Goal: Task Accomplishment & Management: Use online tool/utility

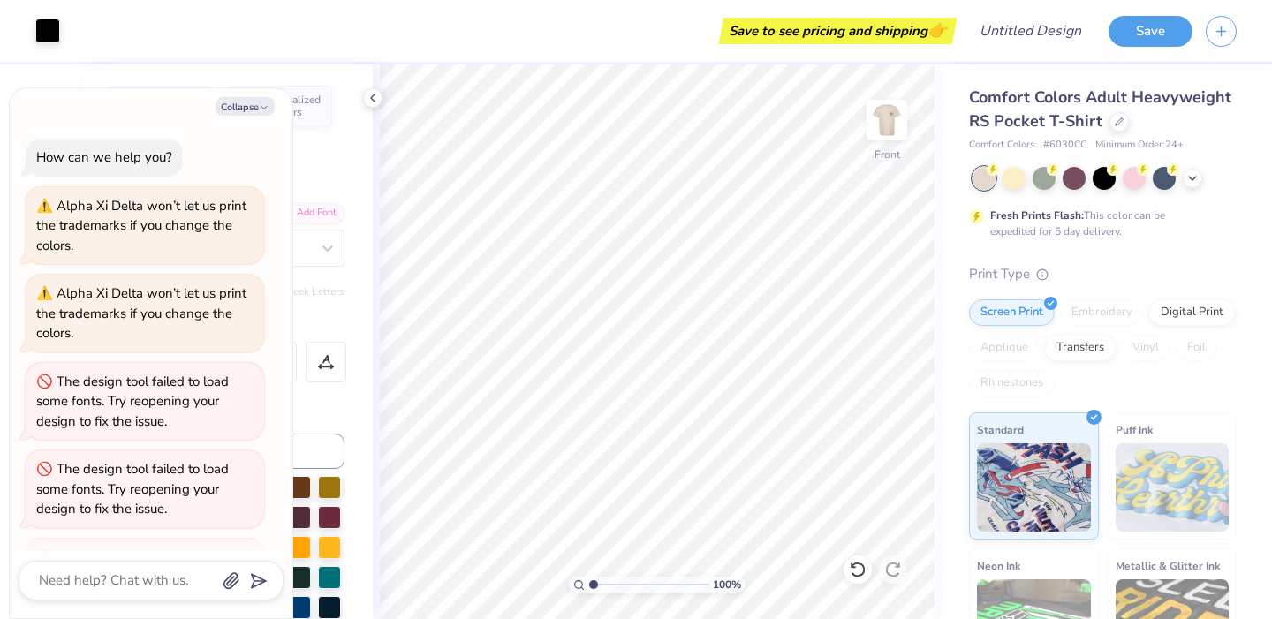
scroll to position [605, 0]
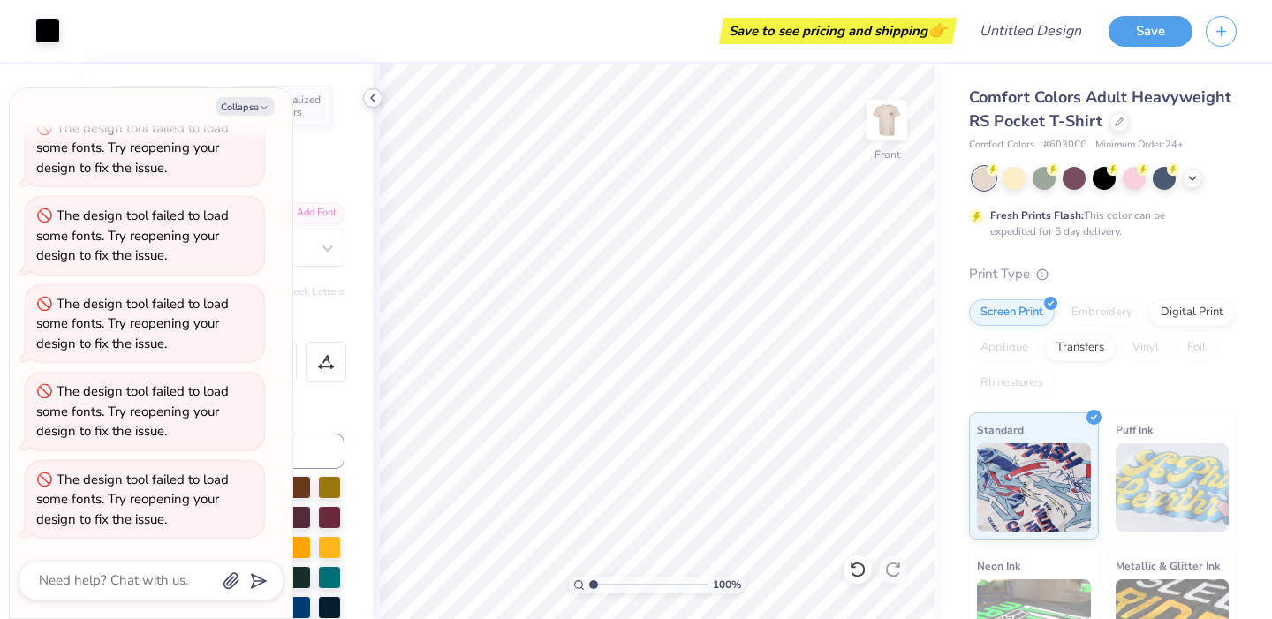
click at [372, 95] on icon at bounding box center [373, 98] width 14 height 14
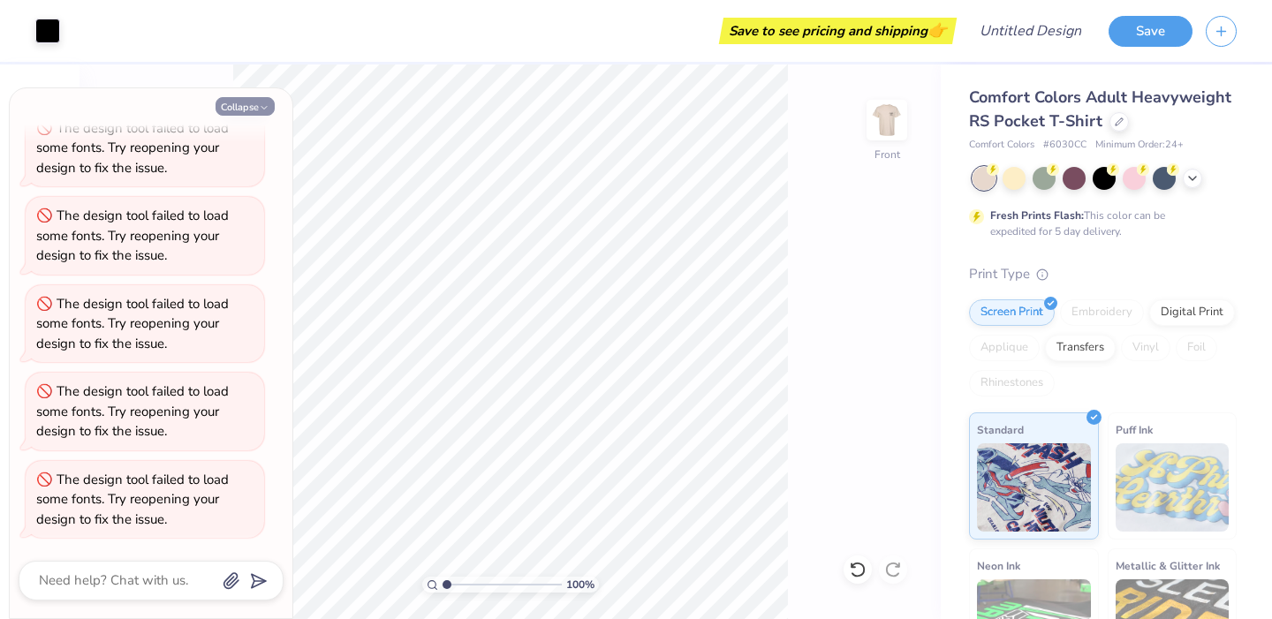
click at [259, 109] on icon "button" at bounding box center [264, 107] width 11 height 11
type textarea "x"
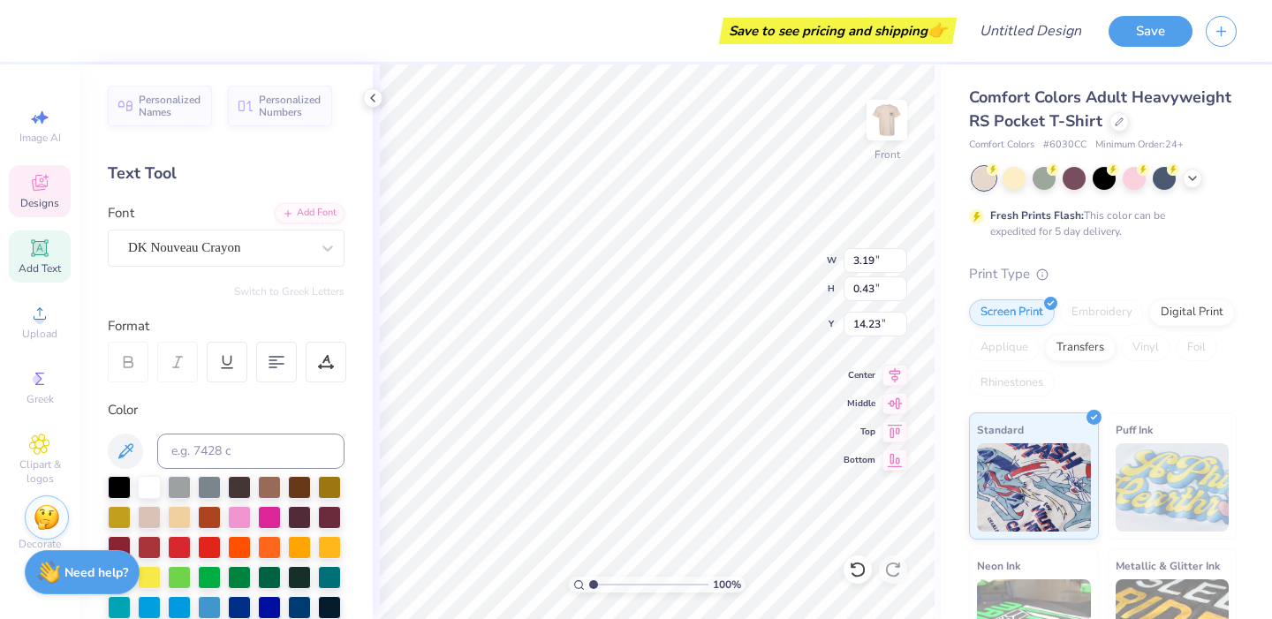
type input "3.44"
type input "0.46"
type input "14.19"
click at [897, 283] on input "0.46" at bounding box center [875, 288] width 64 height 25
click at [897, 283] on input "0.47" at bounding box center [875, 288] width 64 height 25
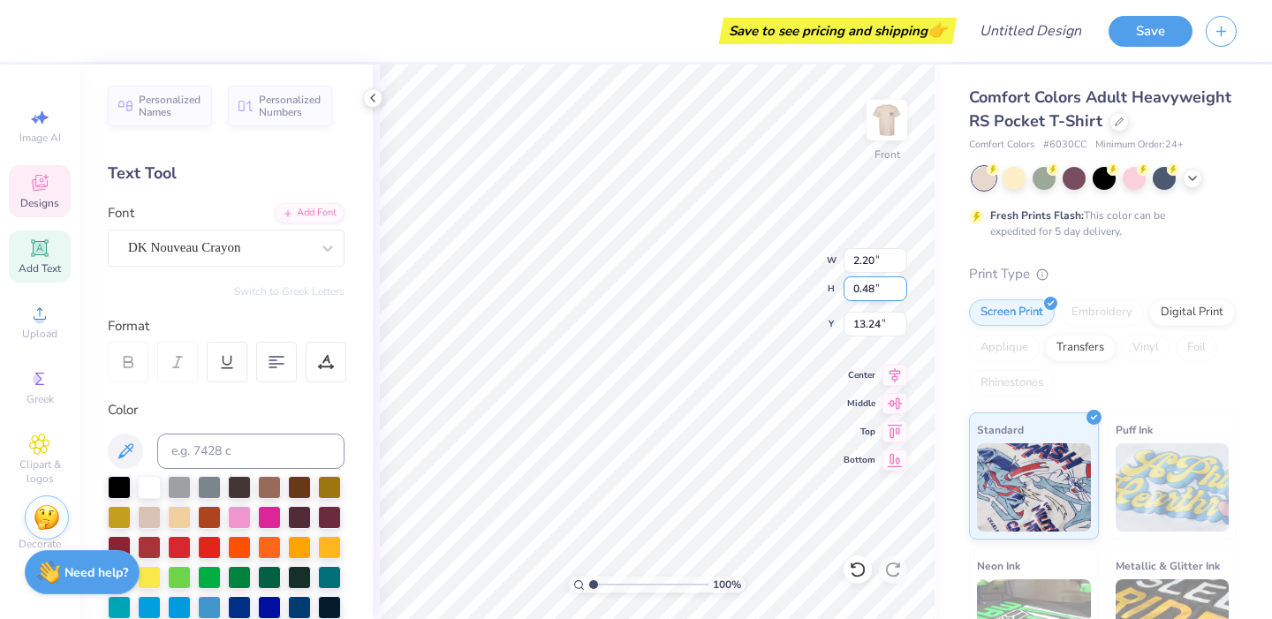
type input "0.48"
click at [897, 283] on input "0.48" at bounding box center [875, 288] width 64 height 25
click at [898, 267] on input "2.19" at bounding box center [875, 260] width 64 height 25
click at [898, 267] on input "2.18" at bounding box center [875, 260] width 64 height 25
type input "2.17"
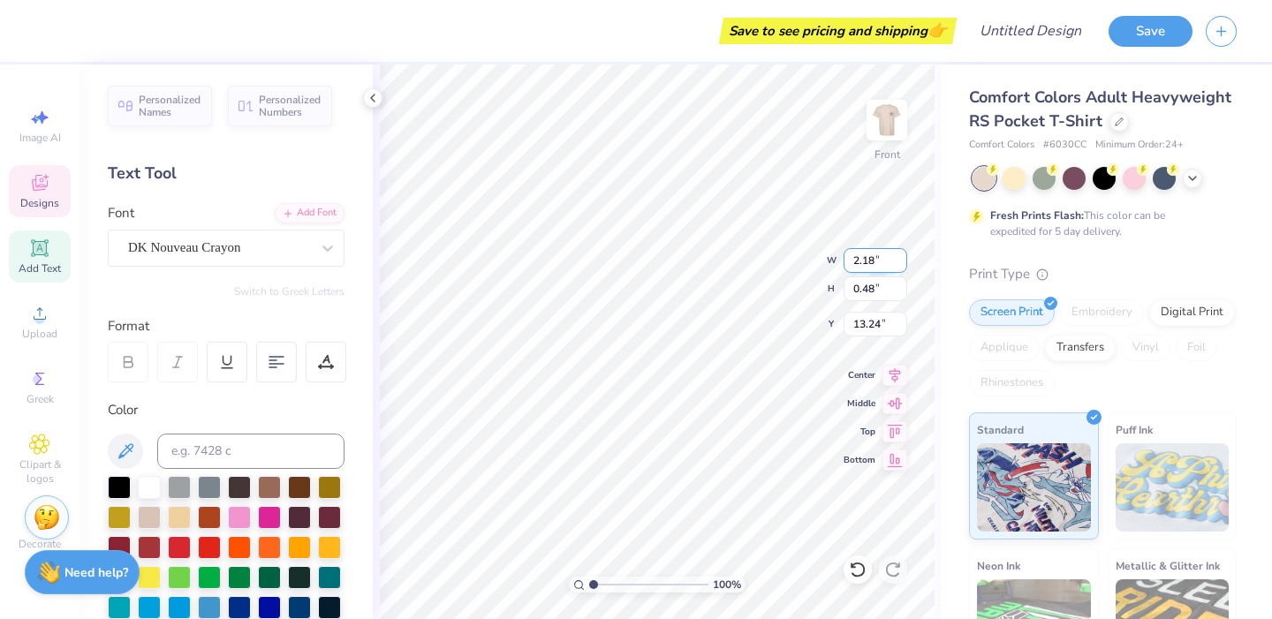
click at [898, 267] on input "2.17" at bounding box center [875, 260] width 64 height 25
type input "13.22"
click at [898, 263] on input "2.16" at bounding box center [875, 260] width 64 height 25
click at [898, 263] on input "2.15" at bounding box center [875, 260] width 64 height 25
click at [898, 263] on input "2.14" at bounding box center [875, 260] width 64 height 25
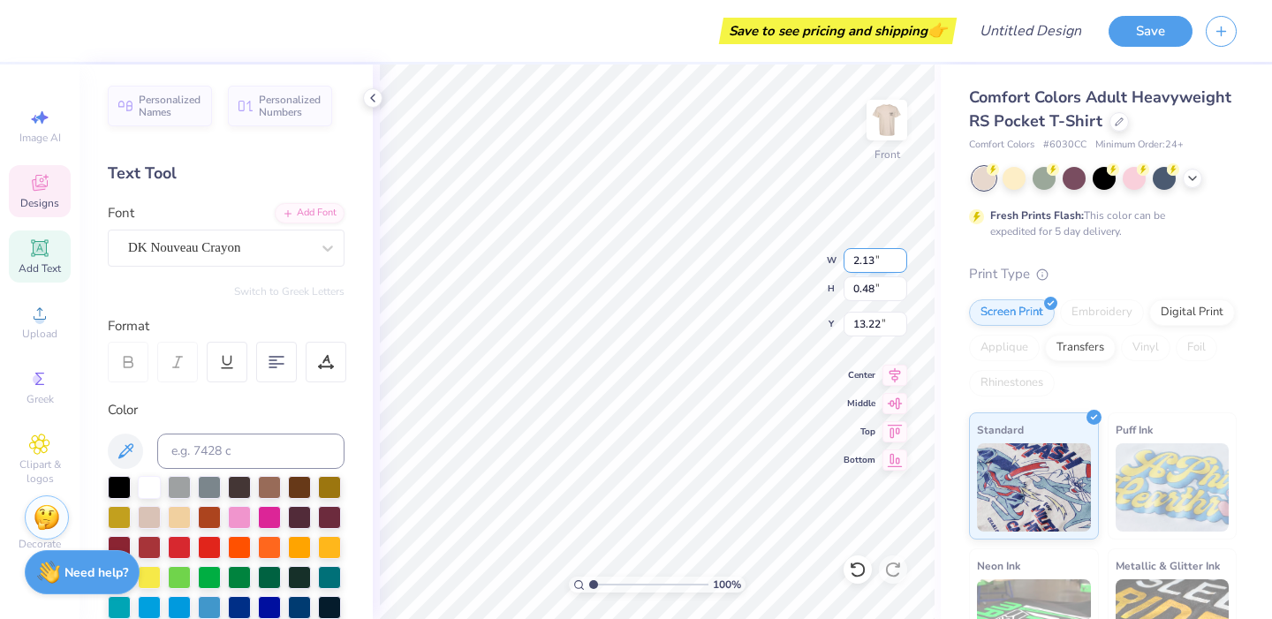
click at [898, 263] on input "2.13" at bounding box center [875, 260] width 64 height 25
click at [898, 263] on input "2.12" at bounding box center [875, 260] width 64 height 25
click at [898, 263] on input "2.11" at bounding box center [875, 260] width 64 height 25
click at [898, 263] on input "2.1" at bounding box center [875, 260] width 64 height 25
click at [898, 263] on input "2.09" at bounding box center [875, 260] width 64 height 25
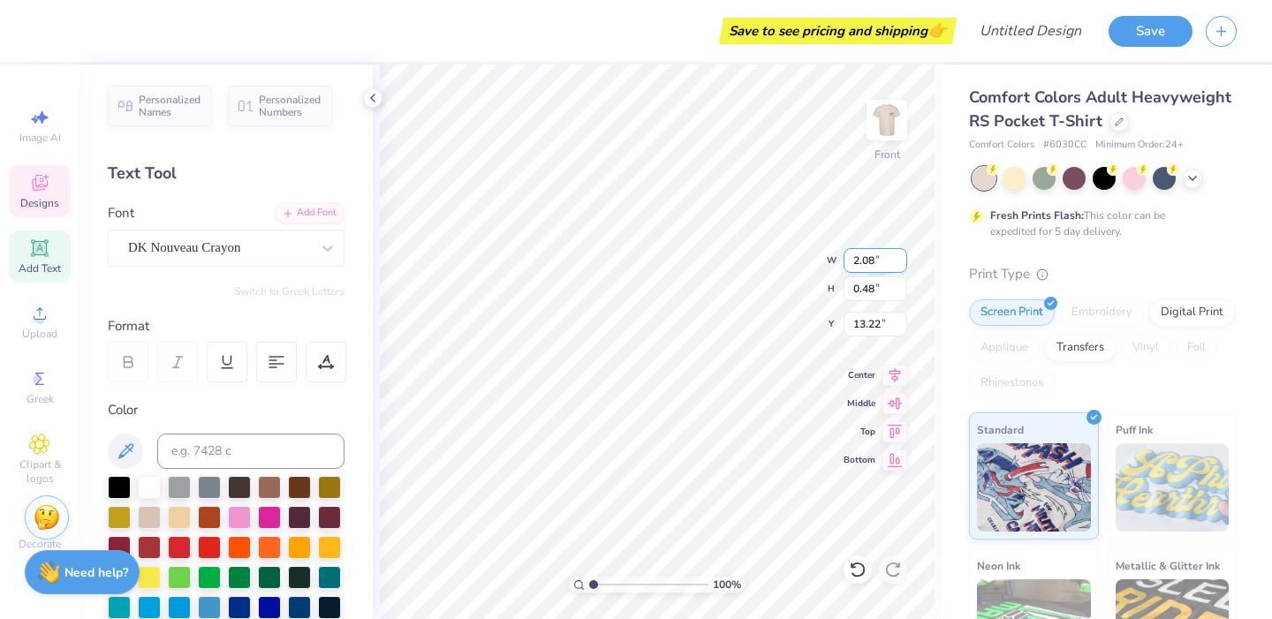
click at [898, 263] on input "2.08" at bounding box center [875, 260] width 64 height 25
click at [898, 263] on input "2.07" at bounding box center [875, 260] width 64 height 25
click at [898, 263] on input "2.06" at bounding box center [875, 260] width 64 height 25
click at [898, 263] on input "2.05" at bounding box center [875, 260] width 64 height 25
click at [898, 263] on input "2.04" at bounding box center [875, 260] width 64 height 25
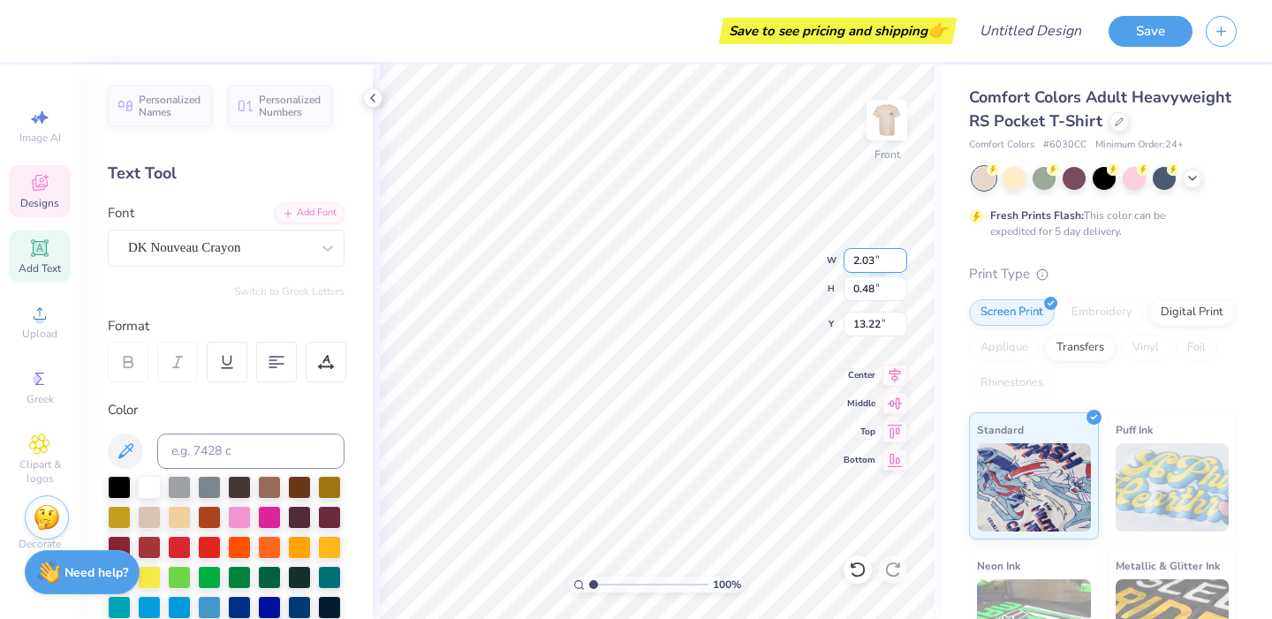
click at [898, 263] on input "2.03" at bounding box center [875, 260] width 64 height 25
click at [898, 263] on input "2.02" at bounding box center [875, 260] width 64 height 25
click at [898, 263] on input "2.01" at bounding box center [875, 260] width 64 height 25
click at [898, 263] on input "2" at bounding box center [875, 260] width 64 height 25
click at [898, 263] on input "1.99" at bounding box center [875, 260] width 64 height 25
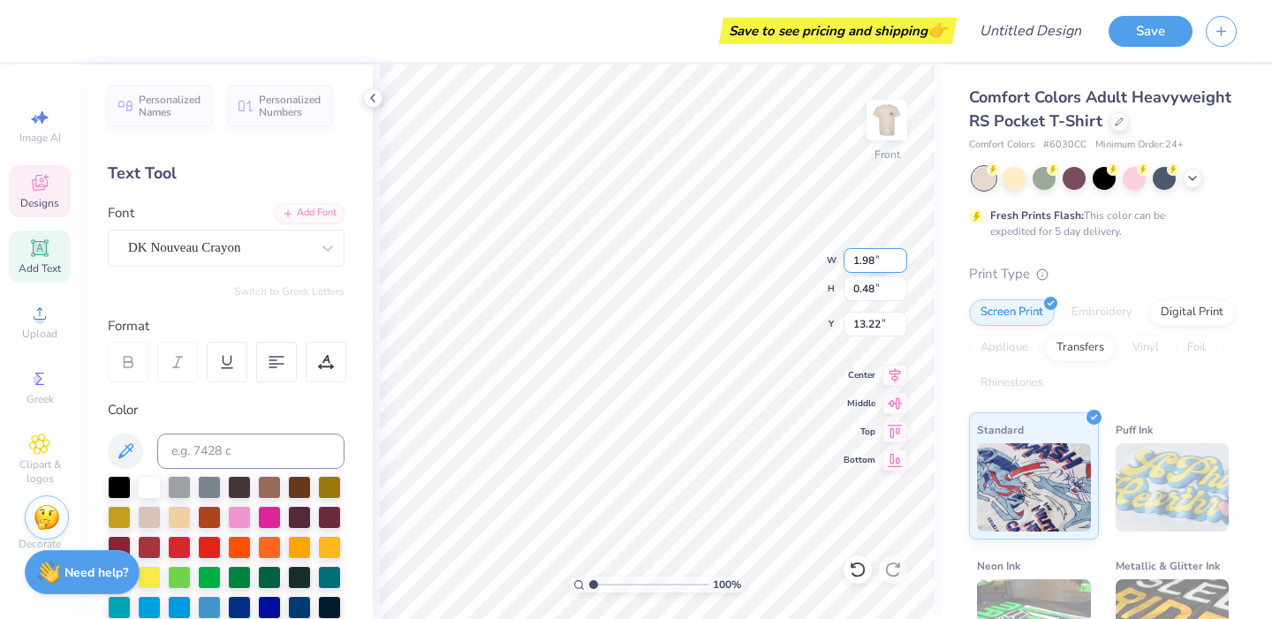
click at [898, 263] on input "1.98" at bounding box center [875, 260] width 64 height 25
click at [898, 263] on input "1.97" at bounding box center [875, 260] width 64 height 25
click at [898, 263] on input "1.96" at bounding box center [875, 260] width 64 height 25
click at [898, 263] on input "1.95" at bounding box center [875, 260] width 64 height 25
click at [898, 263] on input "1.94" at bounding box center [875, 260] width 64 height 25
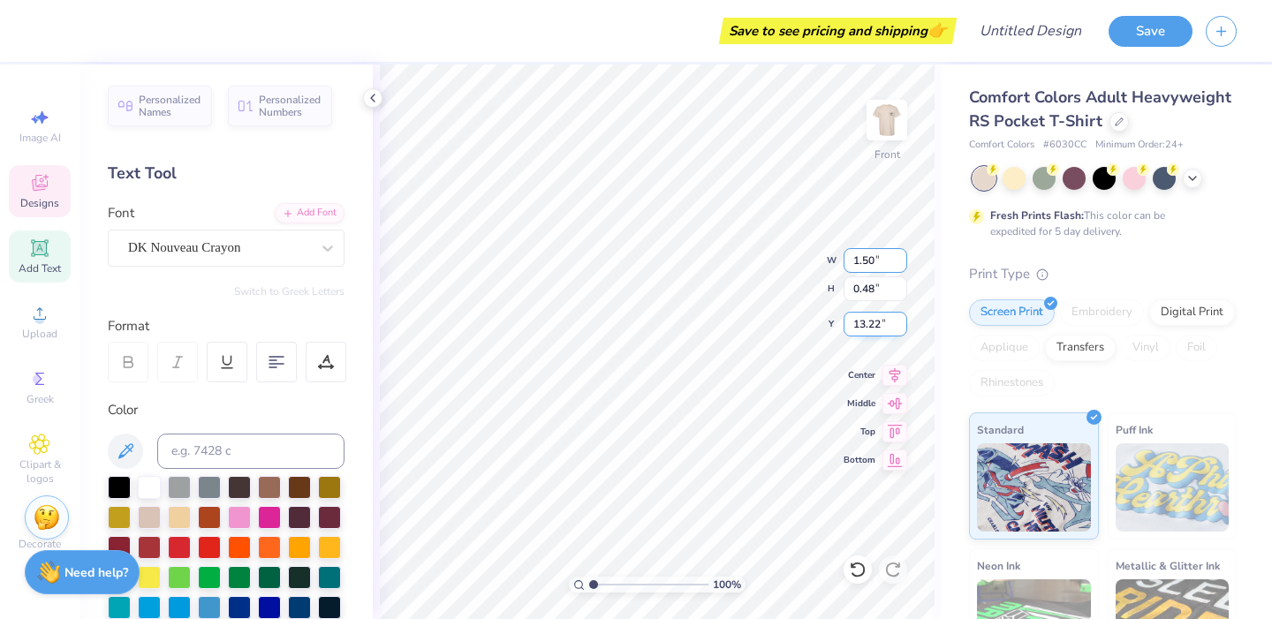
type input "1.50"
click at [881, 323] on input "13.22" at bounding box center [875, 324] width 64 height 25
type input "13"
type input "0.31"
type input "1"
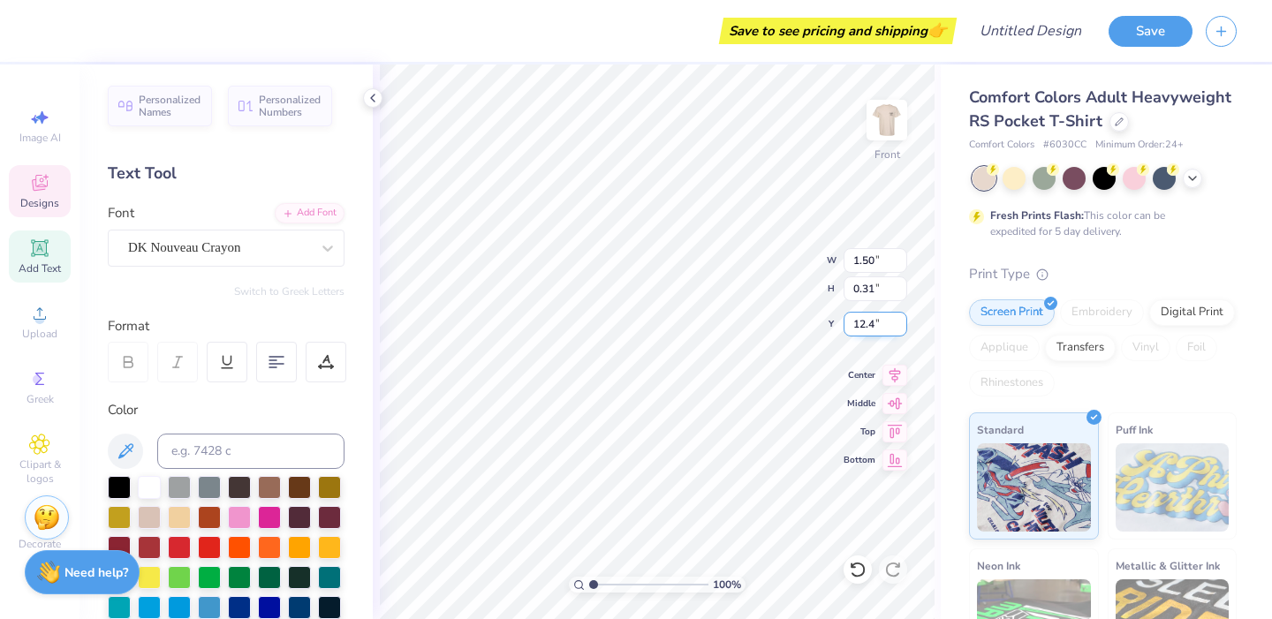
type input "12.42"
type input "0.48"
type input "12.42"
click at [898, 260] on input "1.51" at bounding box center [875, 260] width 64 height 25
click at [898, 260] on input "1.52" at bounding box center [875, 260] width 64 height 25
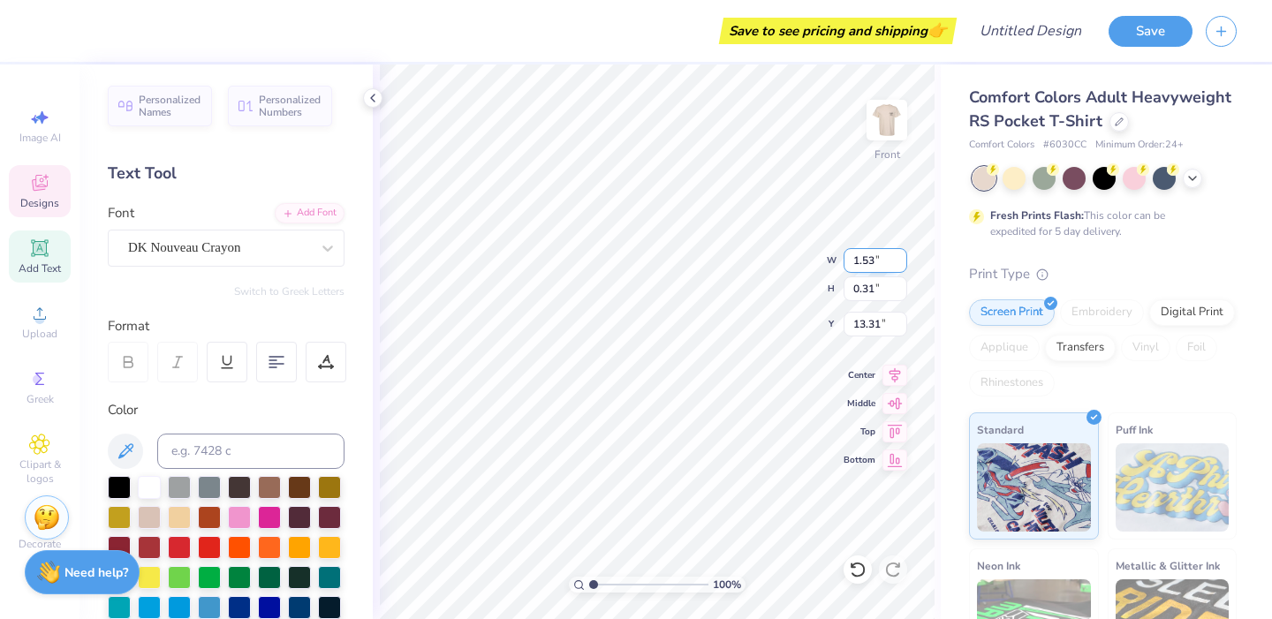
click at [898, 260] on input "1.53" at bounding box center [875, 260] width 64 height 25
click at [898, 260] on input "1.54" at bounding box center [875, 260] width 64 height 25
click at [898, 260] on input "1.55" at bounding box center [875, 260] width 64 height 25
click at [898, 260] on input "1.56" at bounding box center [875, 260] width 64 height 25
click at [898, 260] on input "1.57" at bounding box center [875, 260] width 64 height 25
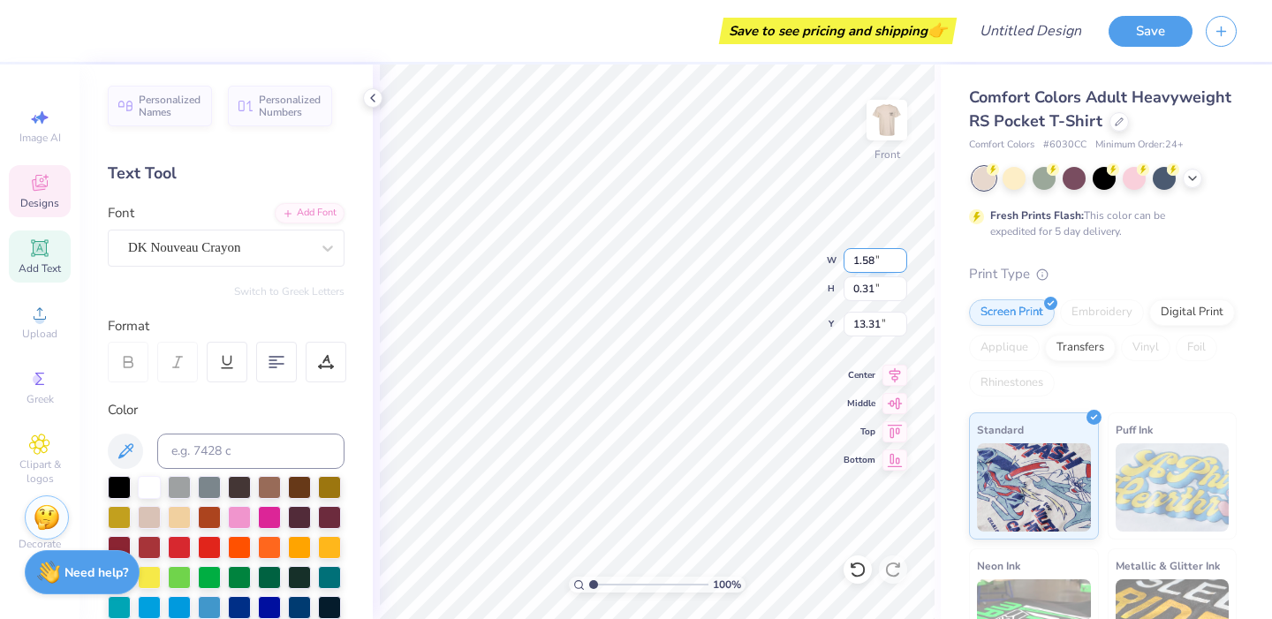
click at [898, 260] on input "1.58" at bounding box center [875, 260] width 64 height 25
click at [898, 260] on input "1.59" at bounding box center [875, 260] width 64 height 25
click at [898, 260] on input "1.6" at bounding box center [875, 260] width 64 height 25
click at [898, 260] on input "1.61" at bounding box center [875, 260] width 64 height 25
click at [898, 260] on input "1.62" at bounding box center [875, 260] width 64 height 25
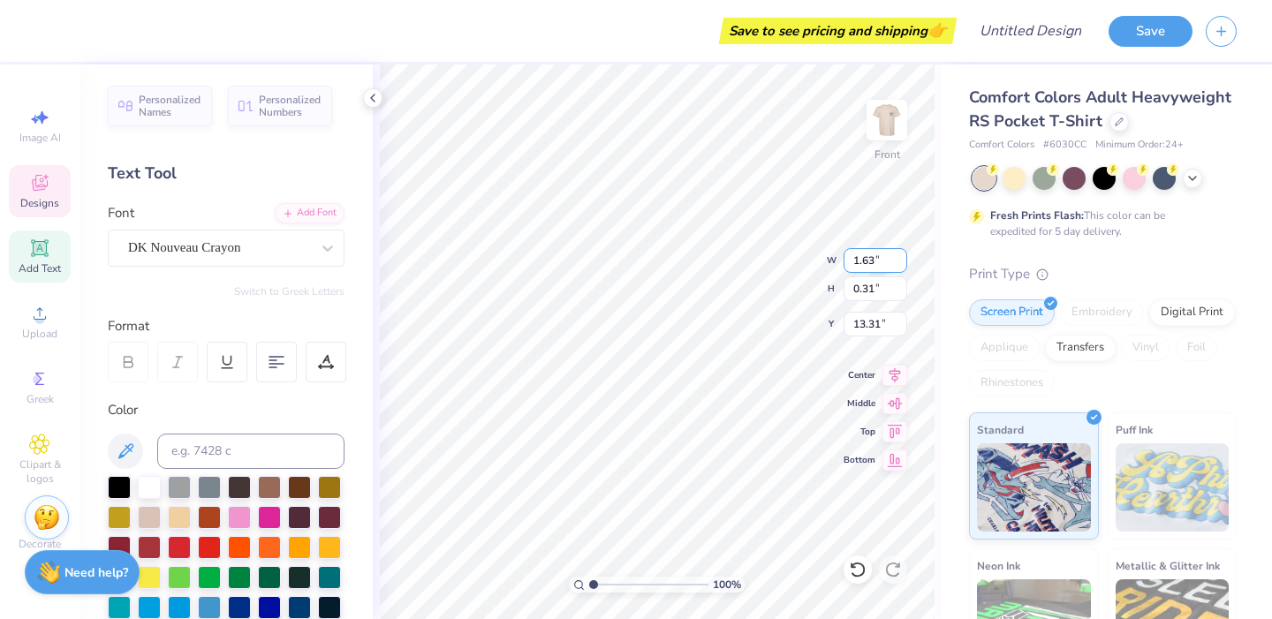
click at [898, 260] on input "1.63" at bounding box center [875, 260] width 64 height 25
click at [898, 260] on input "1.64" at bounding box center [875, 260] width 64 height 25
click at [898, 260] on input "1.65" at bounding box center [875, 260] width 64 height 25
click at [898, 260] on input "1.66" at bounding box center [875, 260] width 64 height 25
click at [898, 260] on input "1.67" at bounding box center [875, 260] width 64 height 25
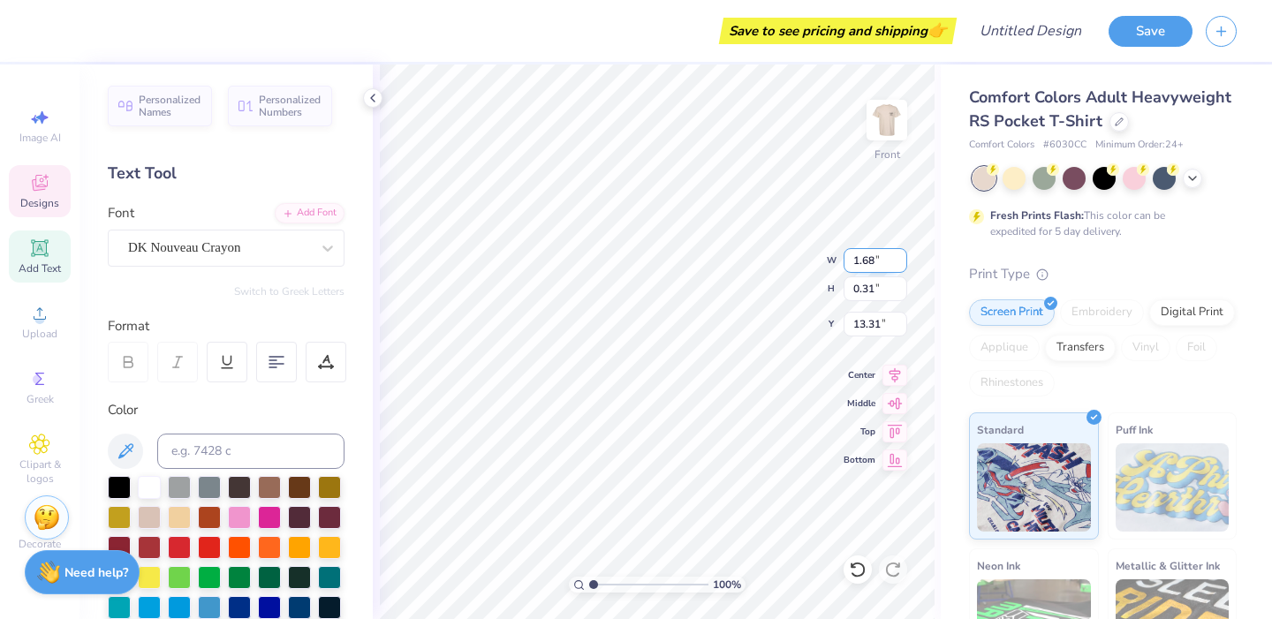
click at [898, 260] on input "1.68" at bounding box center [875, 260] width 64 height 25
click at [898, 260] on input "1.69" at bounding box center [875, 260] width 64 height 25
click at [898, 260] on input "1.7" at bounding box center [875, 260] width 64 height 25
click at [898, 260] on input "1.71" at bounding box center [875, 260] width 64 height 25
click at [898, 260] on input "1.72" at bounding box center [875, 260] width 64 height 25
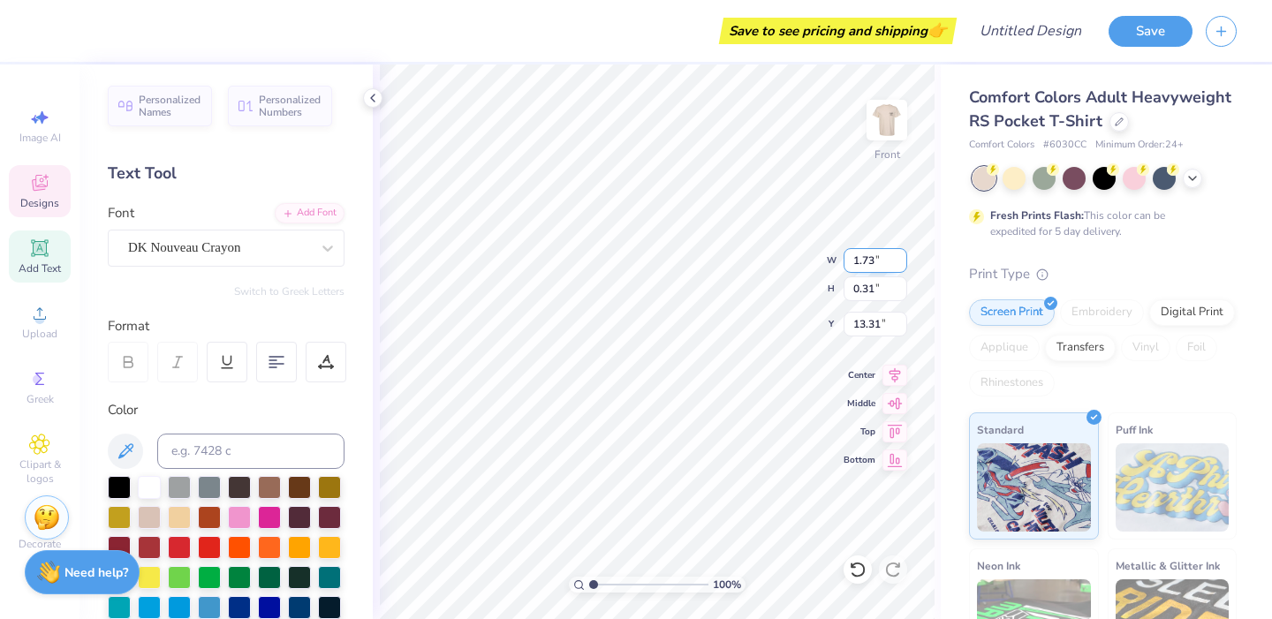
click at [898, 260] on input "1.73" at bounding box center [875, 260] width 64 height 25
type input "1.74"
click at [898, 260] on input "1.74" at bounding box center [875, 260] width 64 height 25
type input "2.33"
type input "0.48"
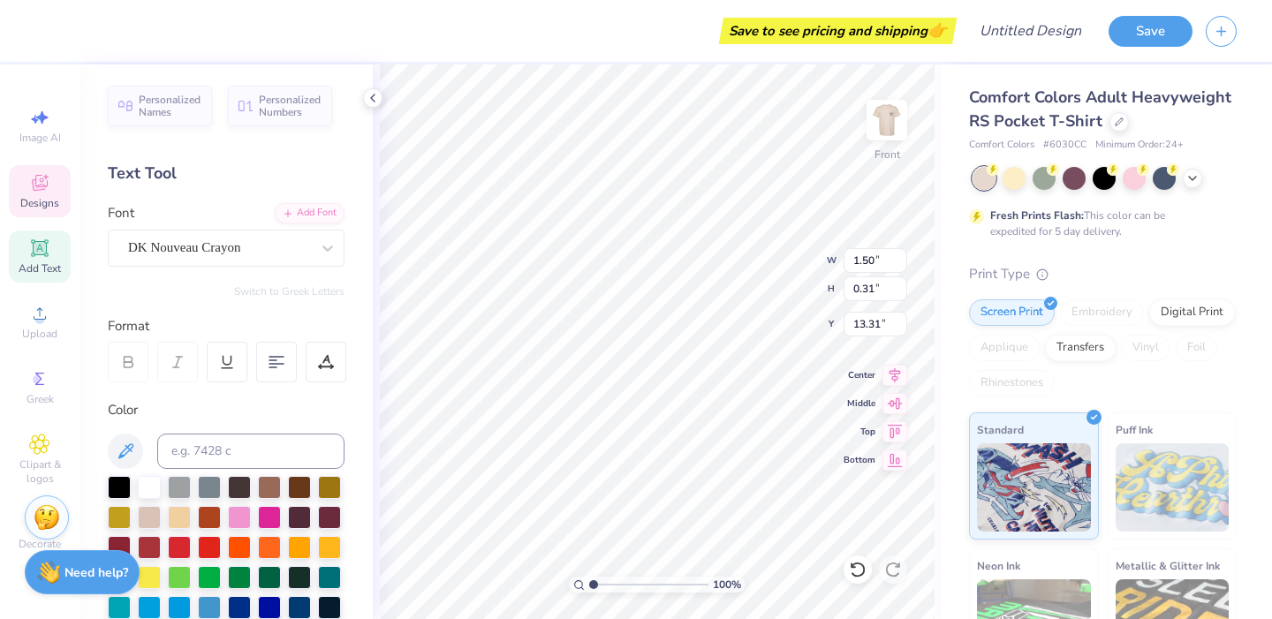
type input "13.14"
type input "13.32"
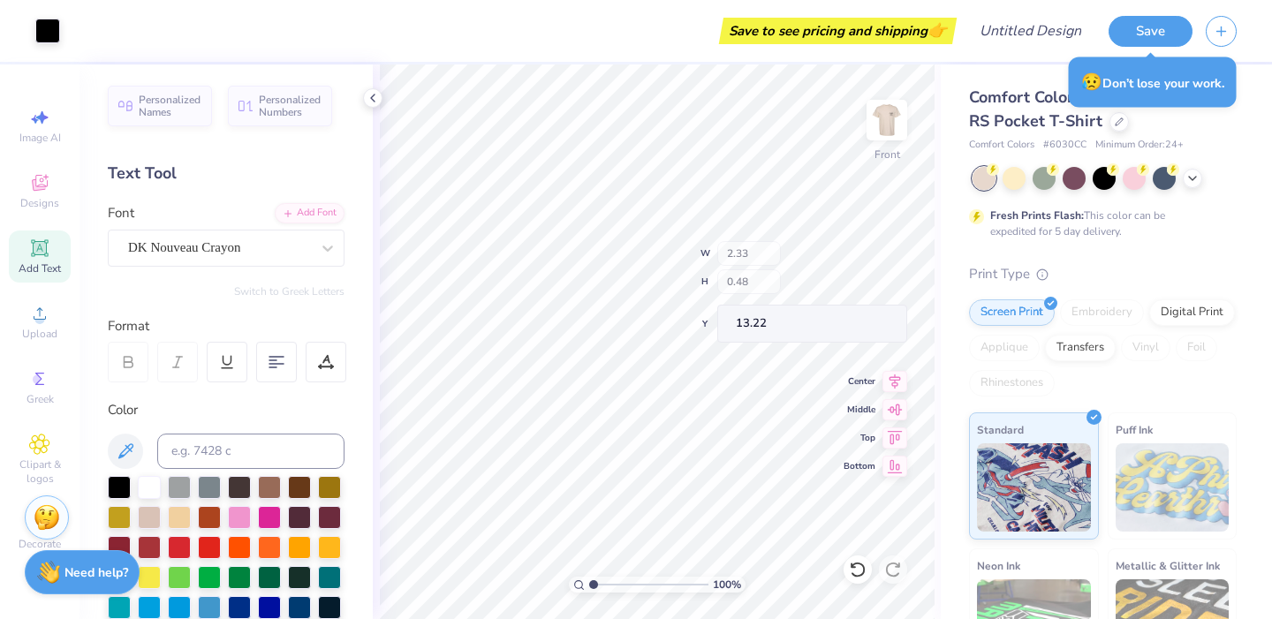
type input "13.22"
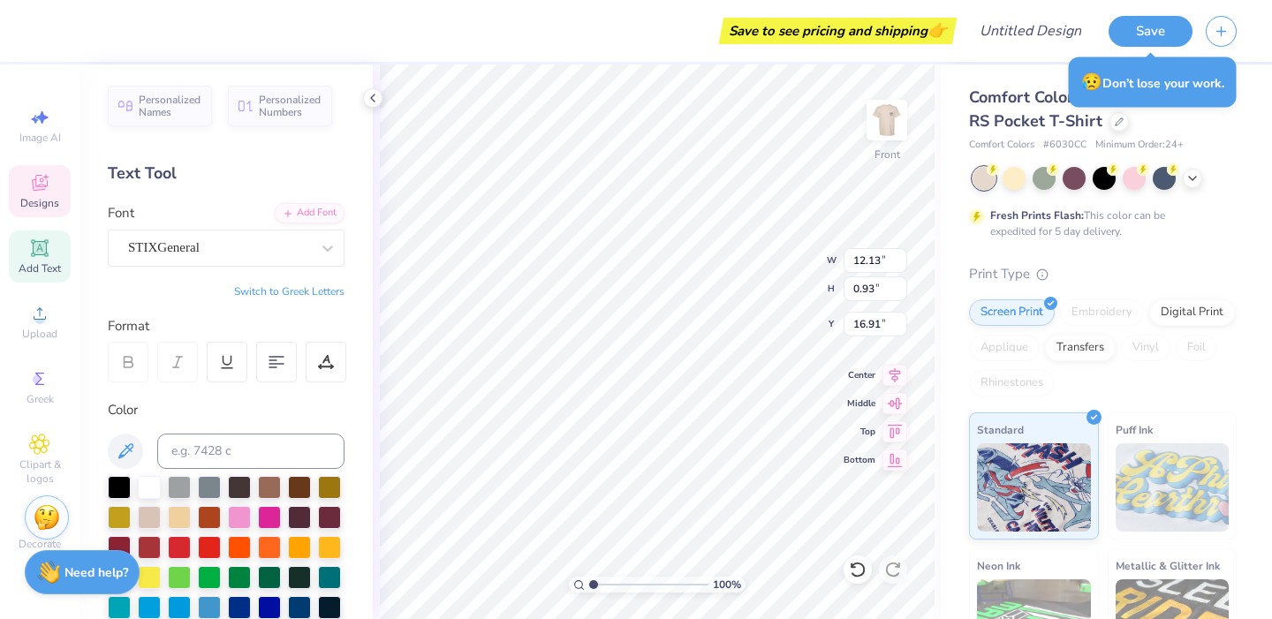
scroll to position [0, 4]
type textarea "HOMECOMING"
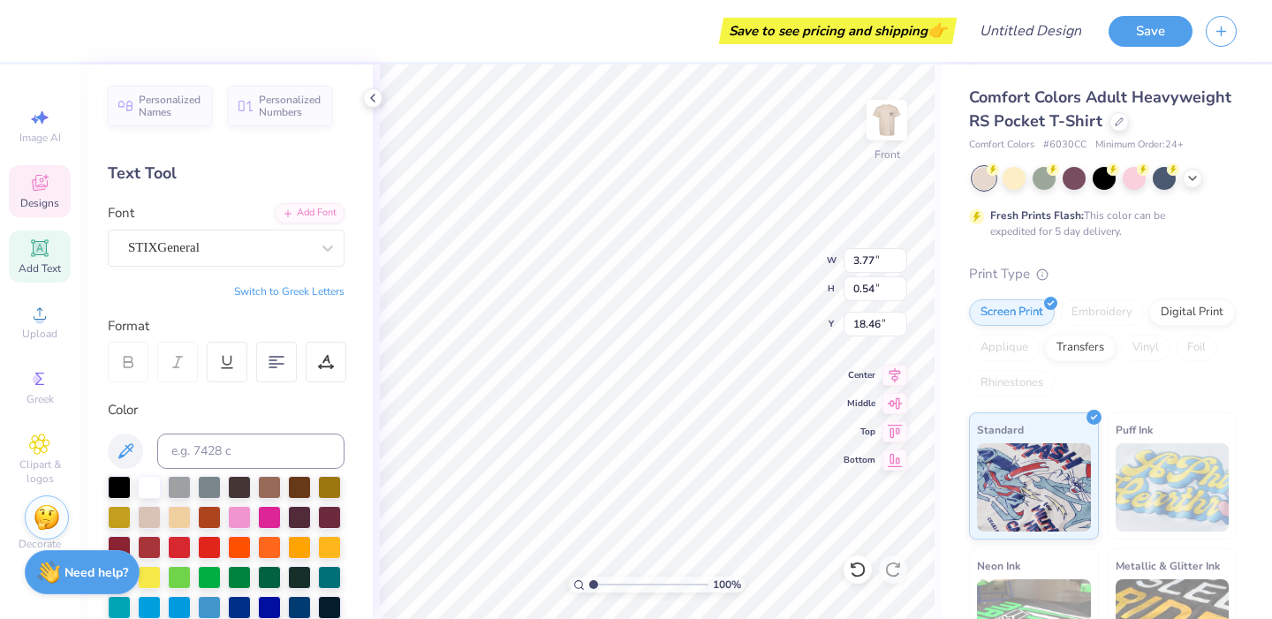
type input "3.77"
type input "0.54"
type input "18.46"
type textarea "A"
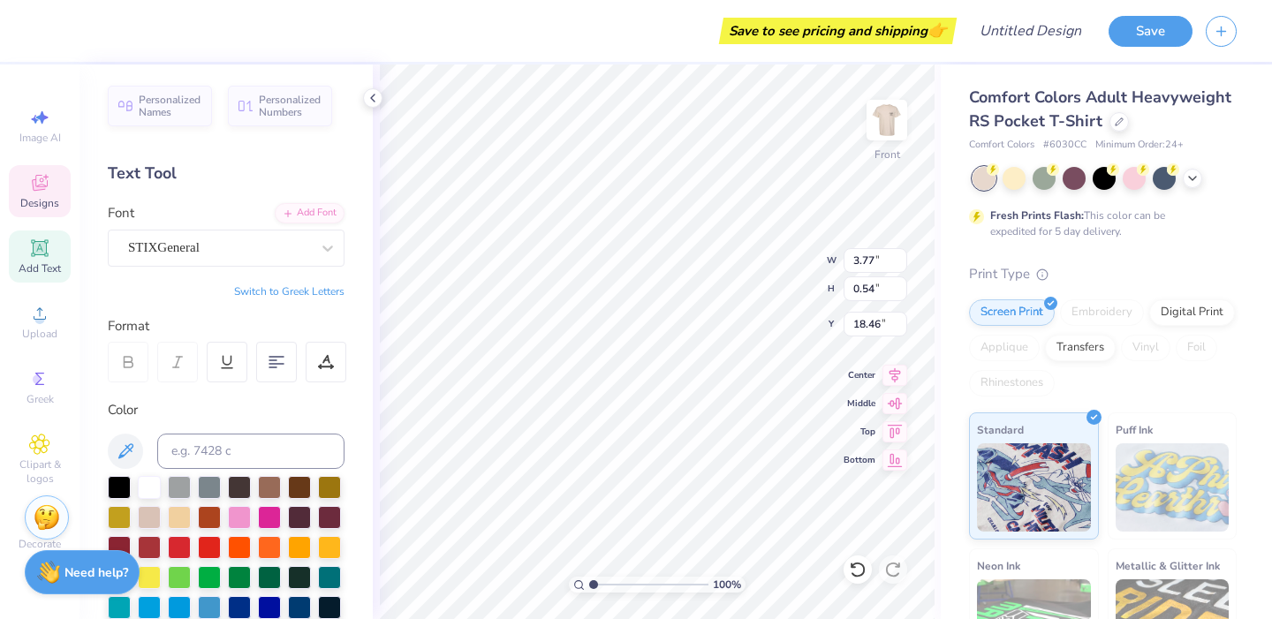
type textarea "2025"
type input "2.06"
type input "0.76"
type input "18.26"
type textarea "a"
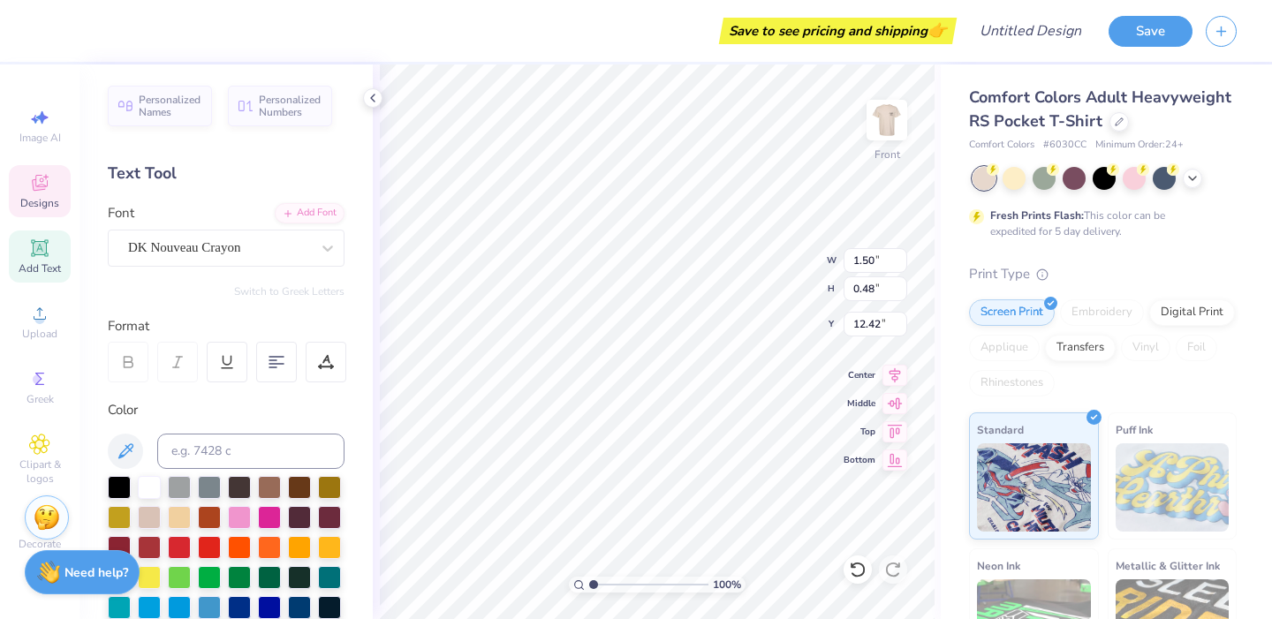
scroll to position [0, 4]
type textarea "Alpha Xi Delta"
type input "2.33"
type input "13.22"
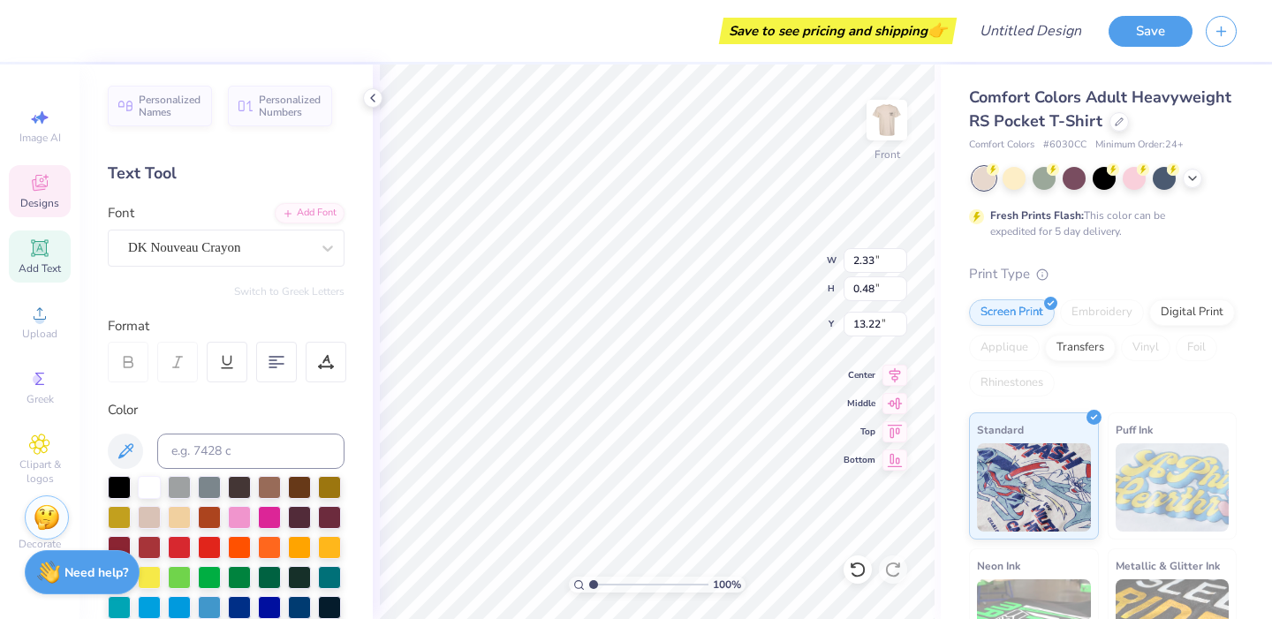
type textarea "[PERSON_NAME]"
type textarea "7"
type textarea "Tau Kappa Epsilon"
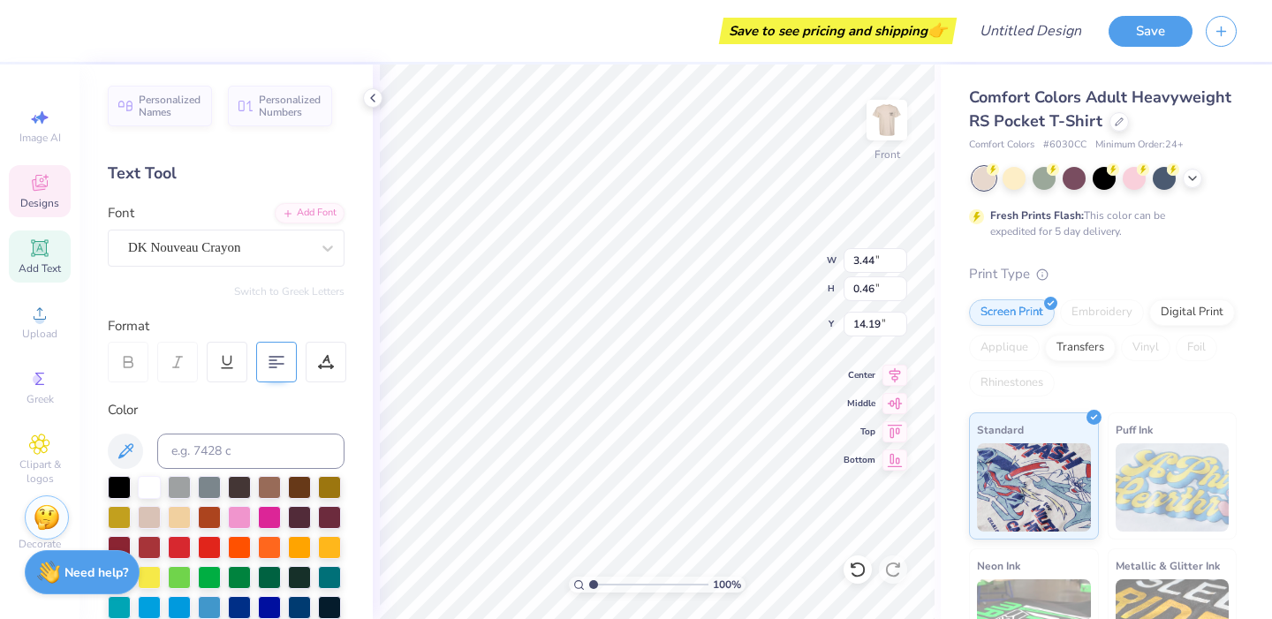
click at [275, 364] on 380 at bounding box center [276, 364] width 14 height 0
type input "2.39"
type input "1.37"
type input "12.48"
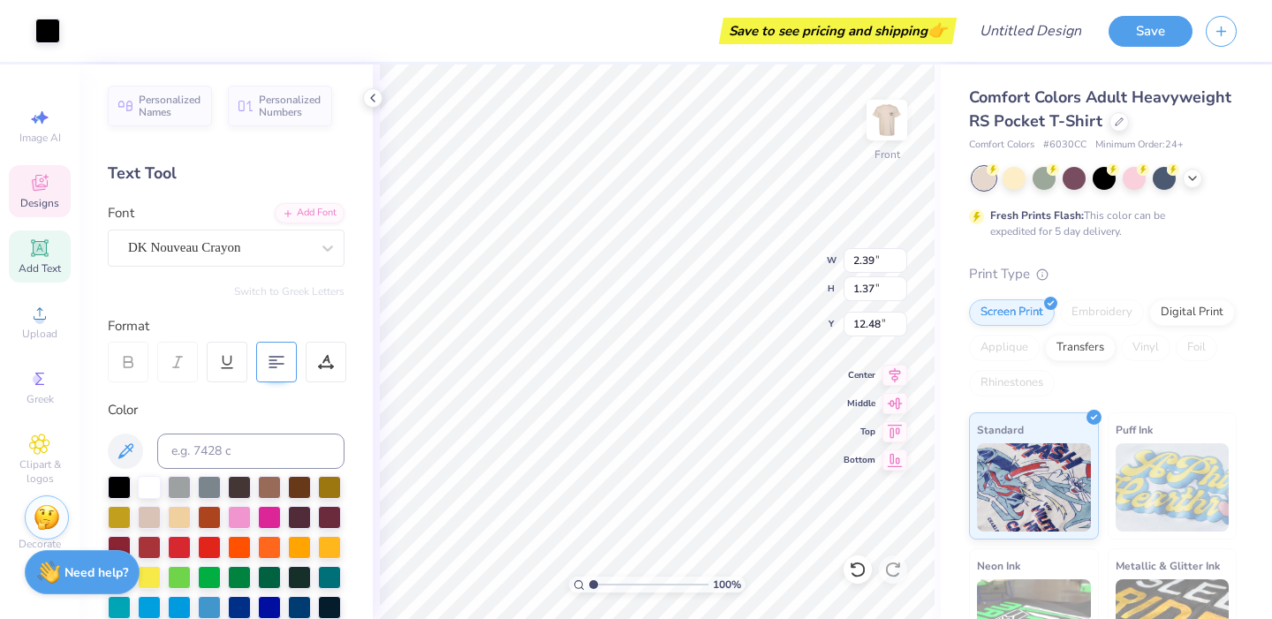
type input "2.39"
type input "1.37"
type input "12.48"
click at [278, 359] on icon at bounding box center [276, 362] width 16 height 16
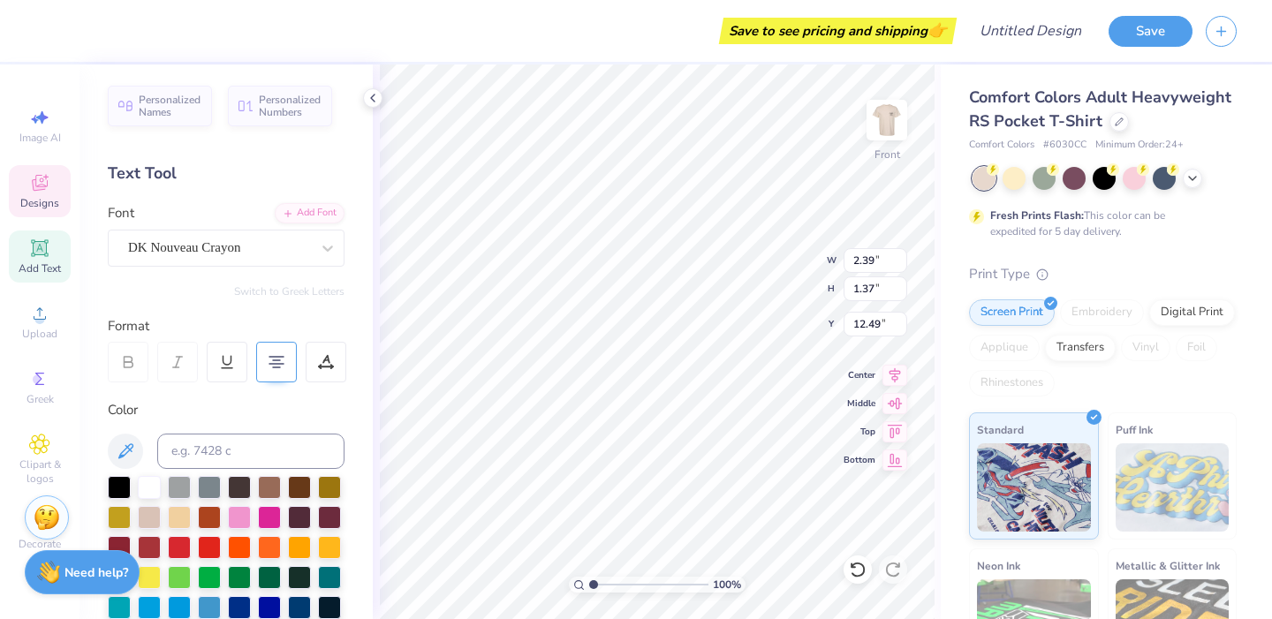
click at [278, 360] on 378 at bounding box center [276, 360] width 7 height 0
click at [263, 364] on div at bounding box center [276, 362] width 41 height 41
click at [281, 366] on icon at bounding box center [276, 362] width 16 height 16
click at [281, 367] on 379 at bounding box center [279, 367] width 7 height 0
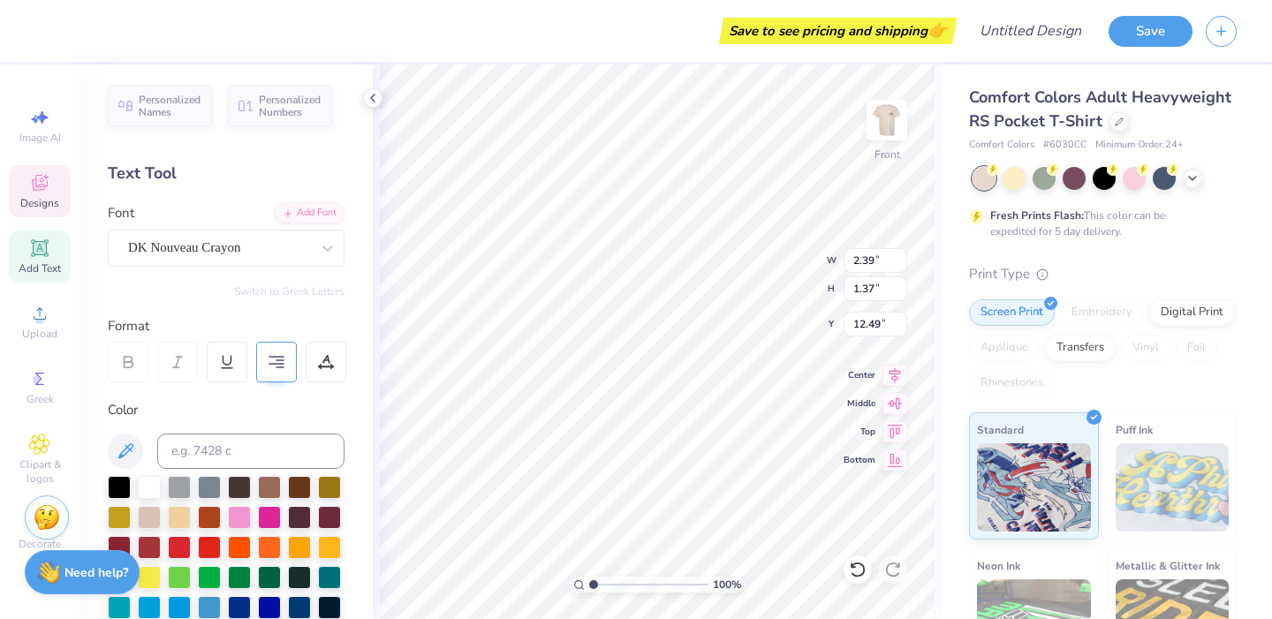
click at [274, 368] on icon at bounding box center [276, 362] width 16 height 16
click at [283, 366] on icon at bounding box center [276, 362] width 16 height 16
click at [281, 362] on icon at bounding box center [276, 362] width 16 height 16
click at [864, 576] on icon at bounding box center [858, 570] width 18 height 18
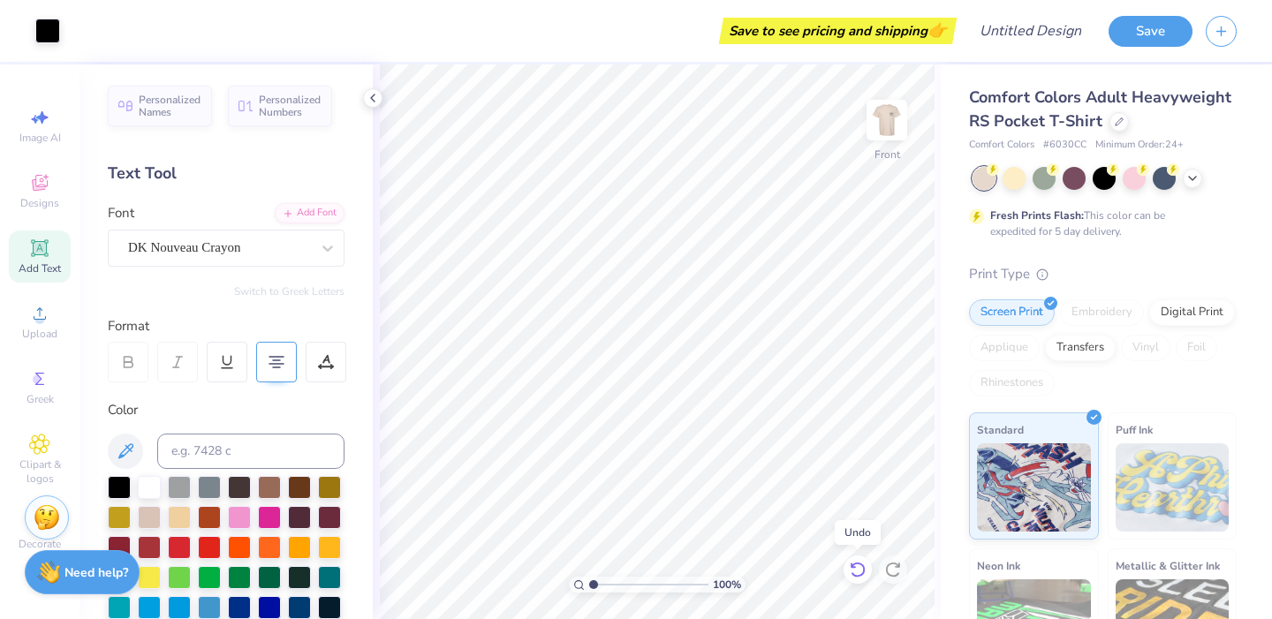
click at [856, 564] on icon at bounding box center [858, 570] width 18 height 18
click at [860, 572] on icon at bounding box center [858, 570] width 18 height 18
click at [370, 102] on icon at bounding box center [373, 98] width 14 height 14
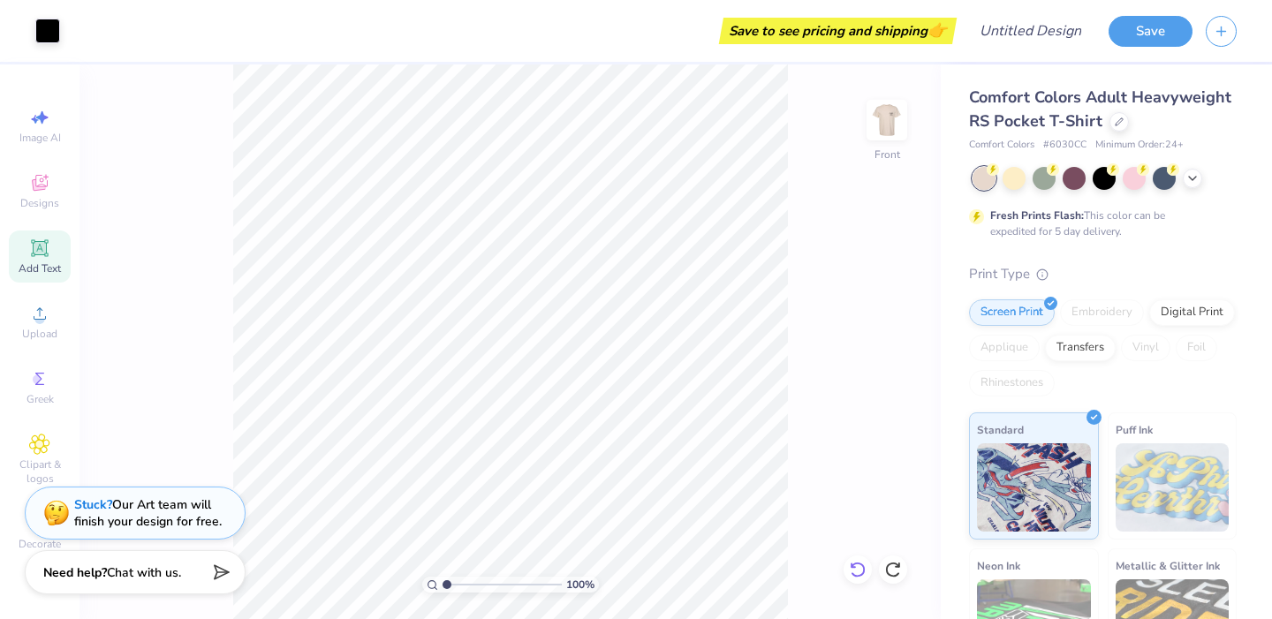
click at [858, 567] on icon at bounding box center [858, 570] width 18 height 18
click at [856, 564] on icon at bounding box center [858, 570] width 18 height 18
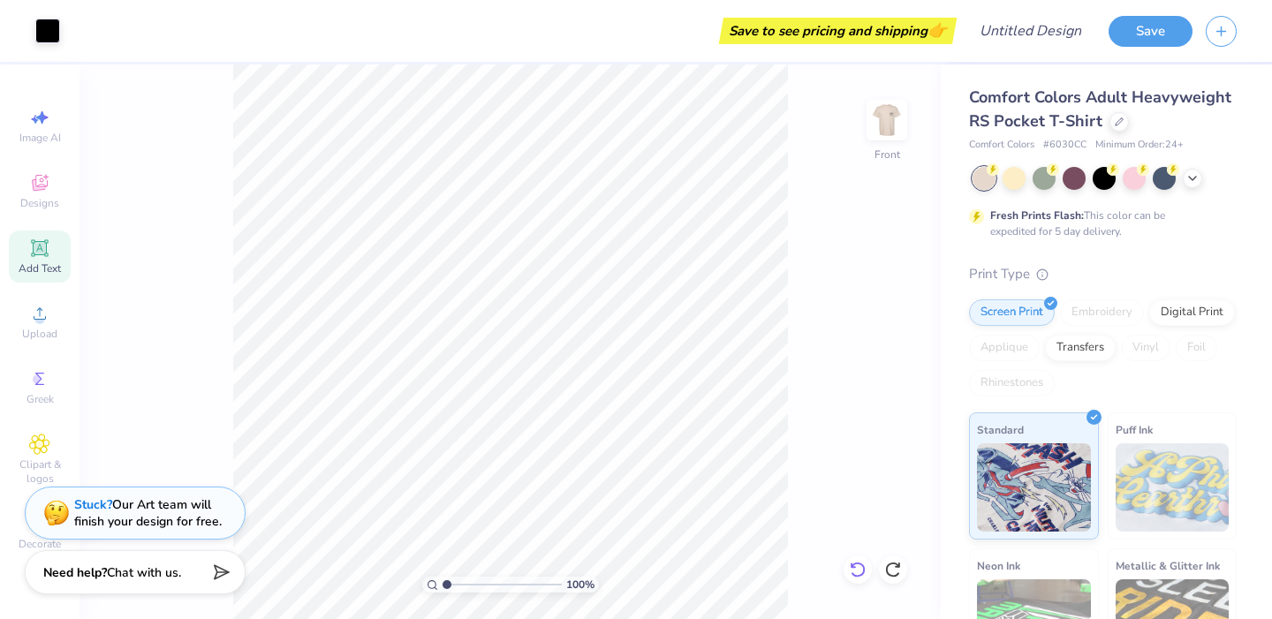
click at [856, 564] on icon at bounding box center [858, 570] width 18 height 18
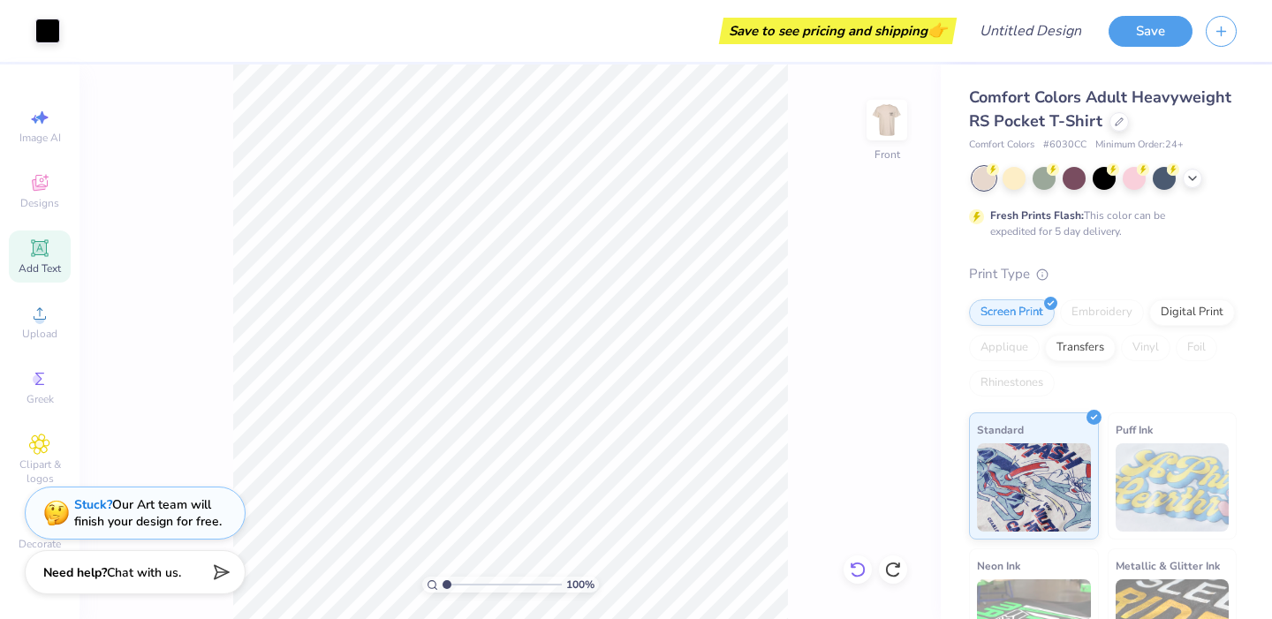
click at [860, 572] on icon at bounding box center [858, 570] width 18 height 18
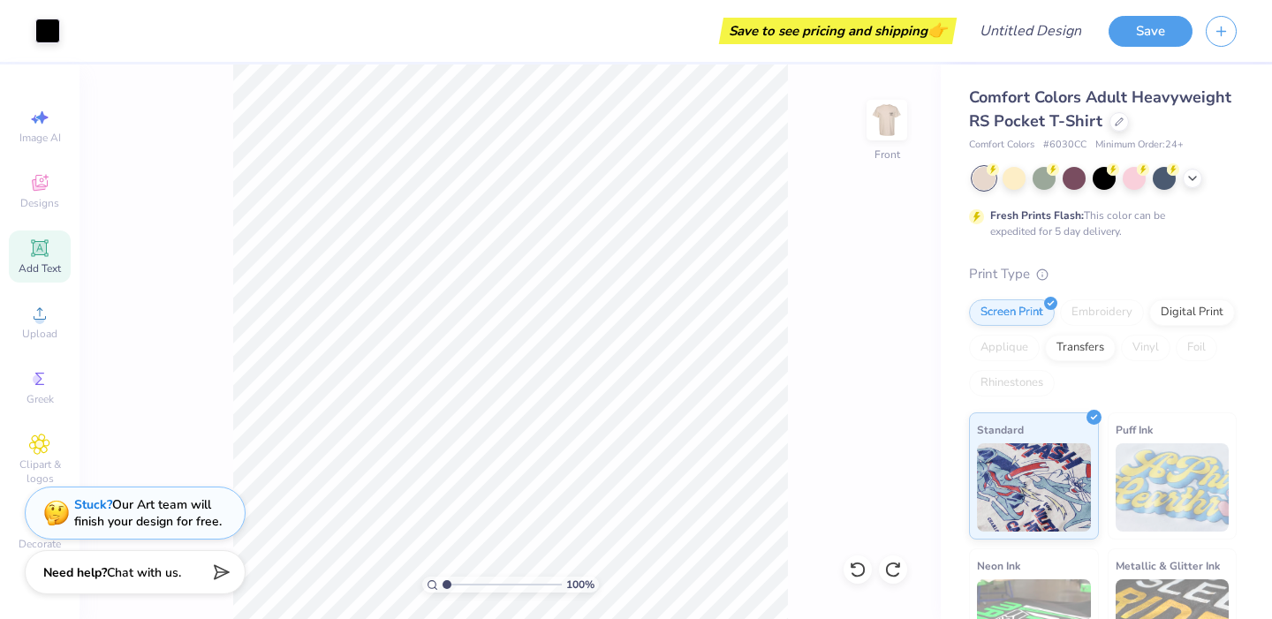
click at [860, 572] on icon at bounding box center [858, 570] width 18 height 18
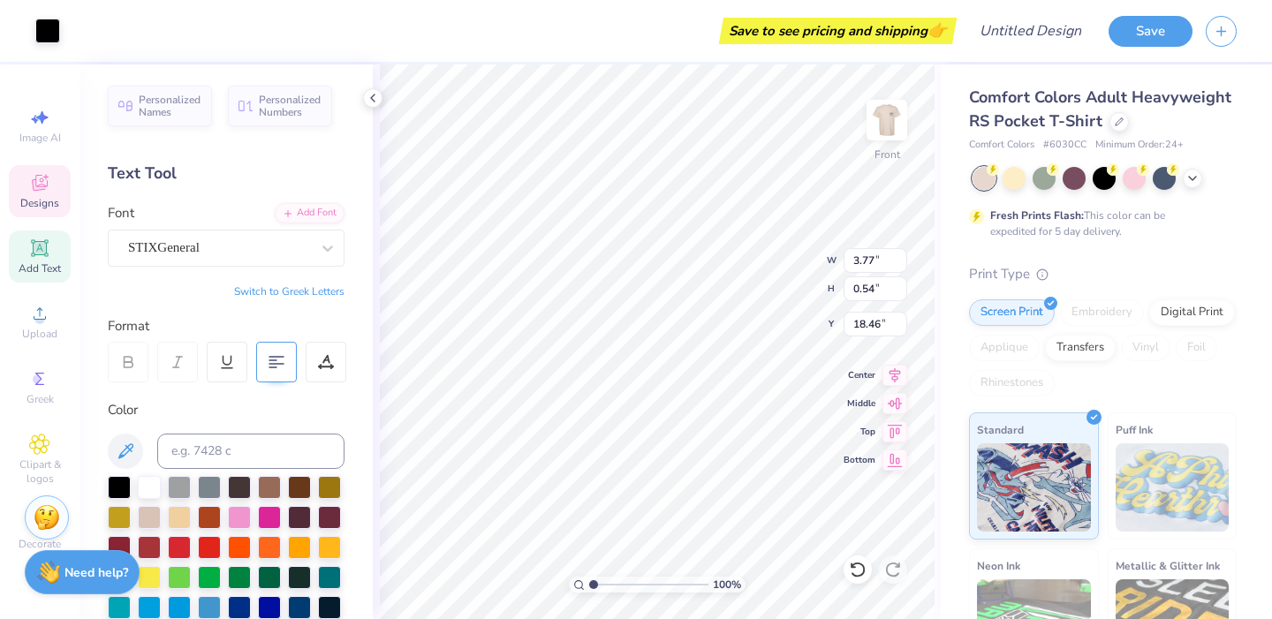
scroll to position [0, 1]
type textarea "[MEDICAL_DATA] ★ TKE"
click at [370, 102] on icon at bounding box center [373, 98] width 14 height 14
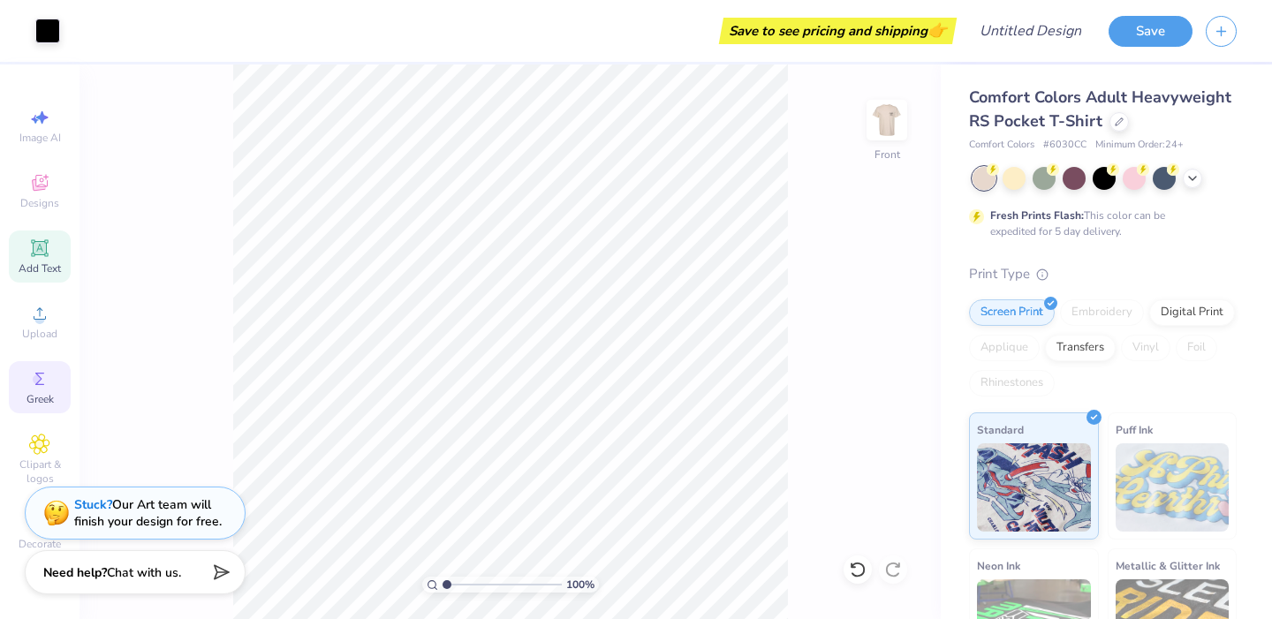
click at [30, 384] on icon at bounding box center [39, 378] width 21 height 21
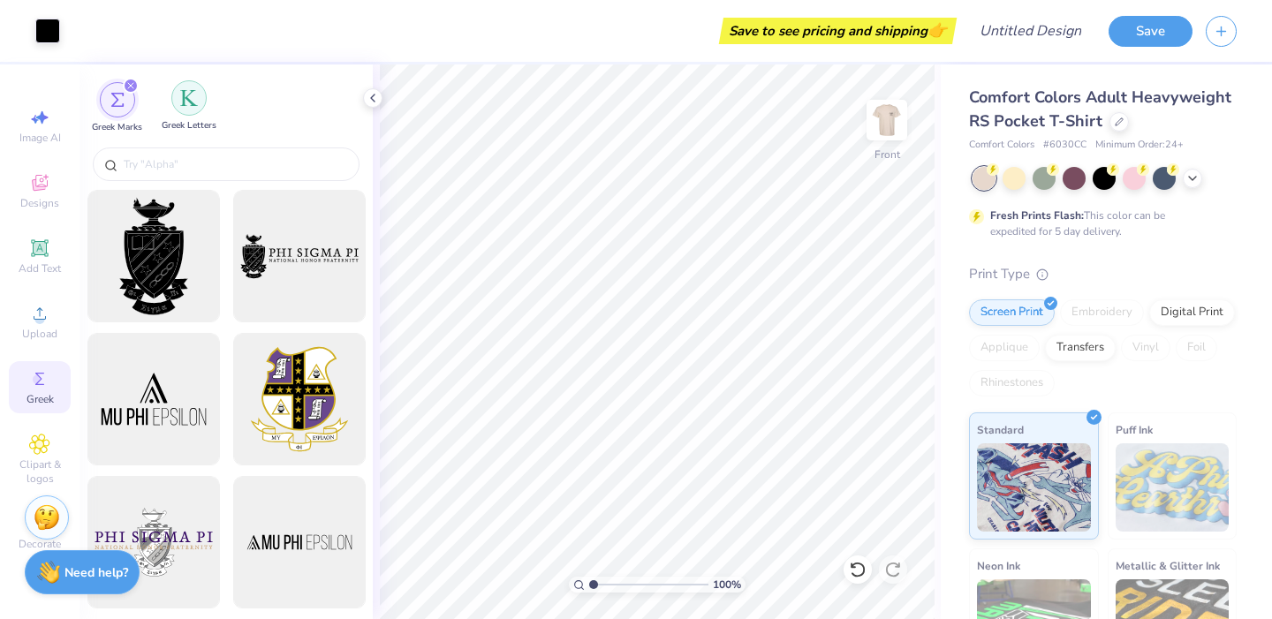
click at [193, 110] on div "filter for Greek Letters" at bounding box center [188, 97] width 35 height 35
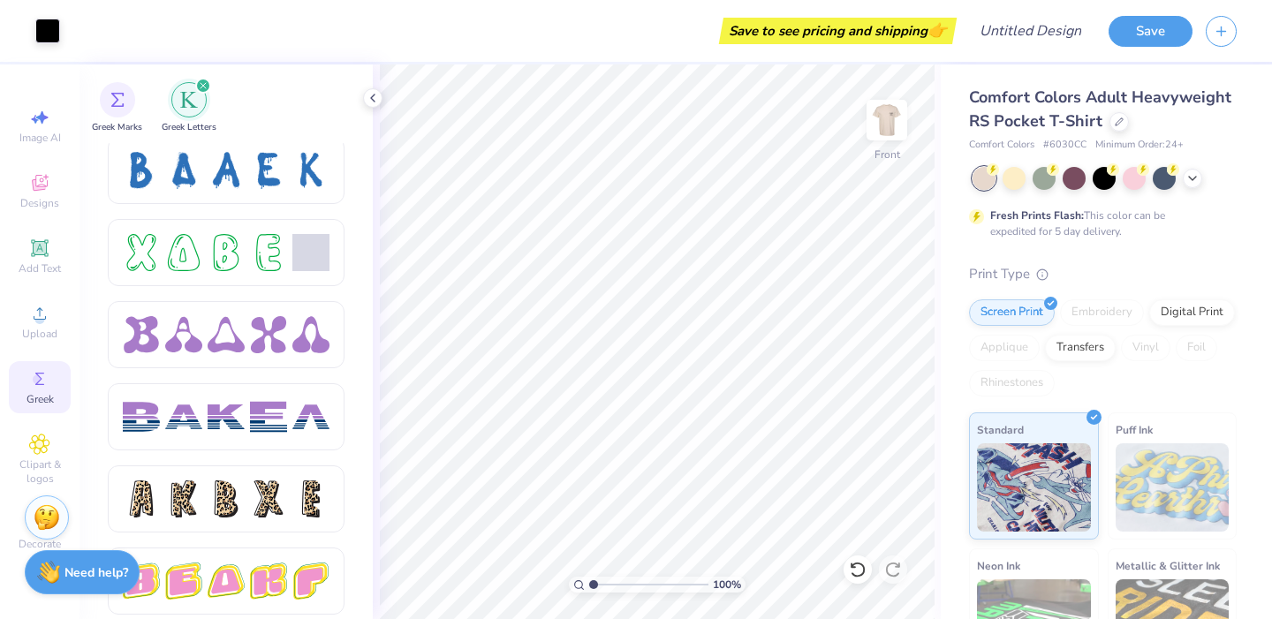
scroll to position [2638, 0]
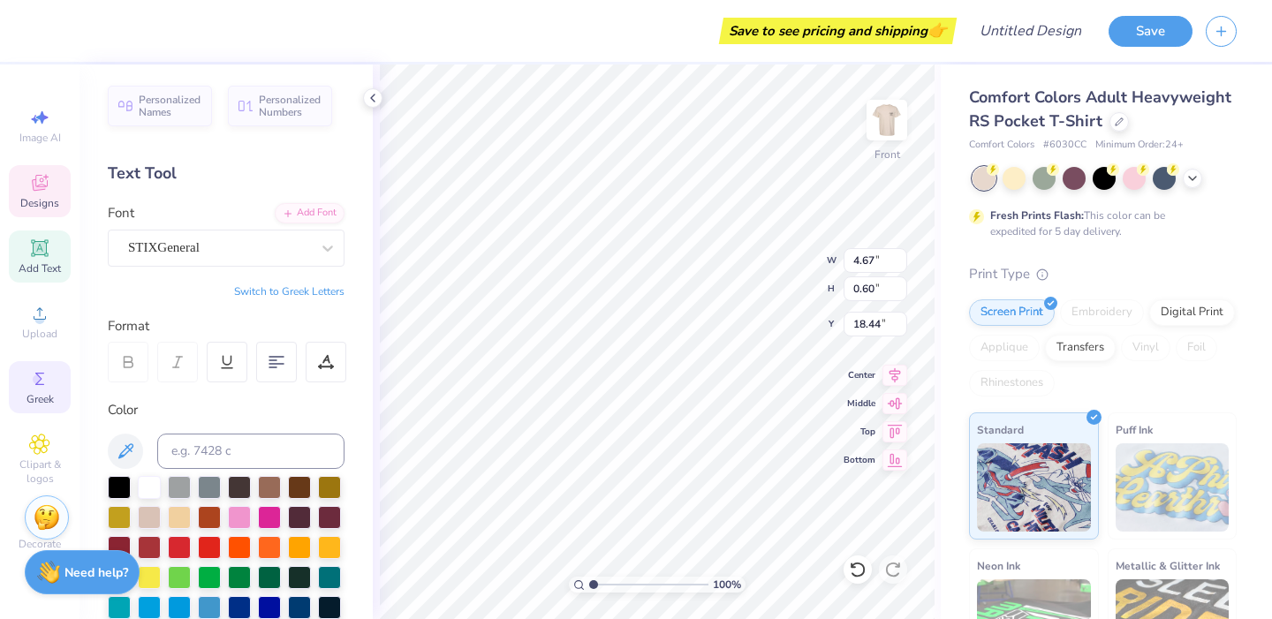
click at [47, 383] on icon at bounding box center [39, 378] width 21 height 21
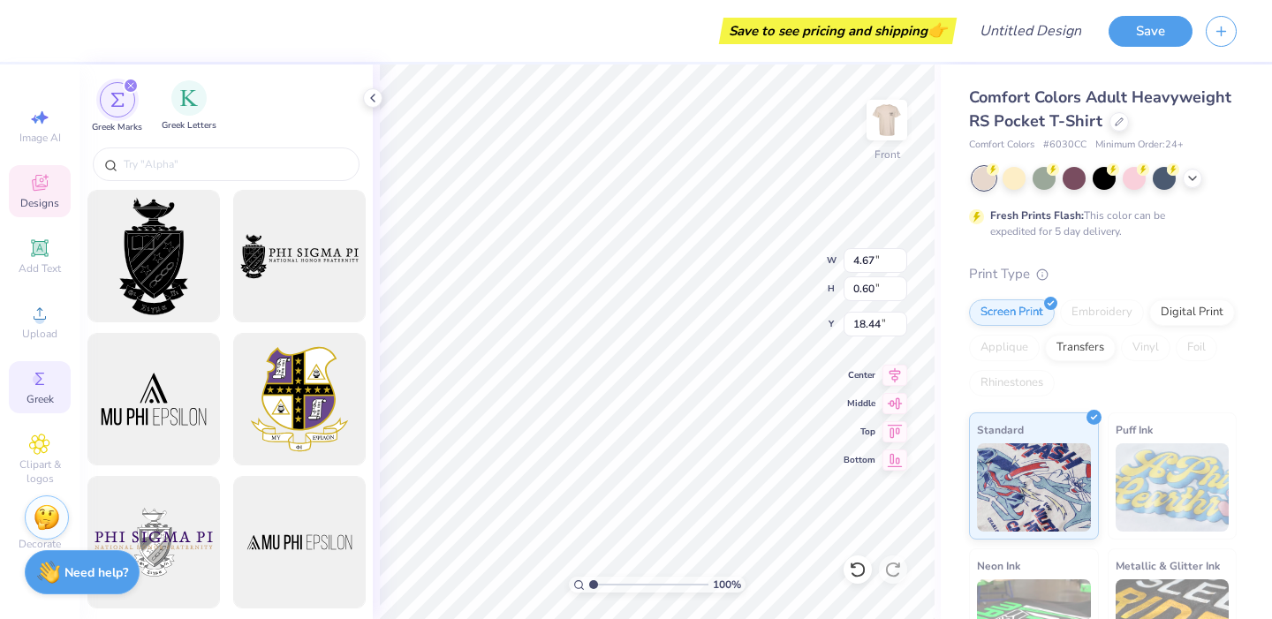
click at [170, 102] on div "Greek Letters" at bounding box center [189, 106] width 55 height 52
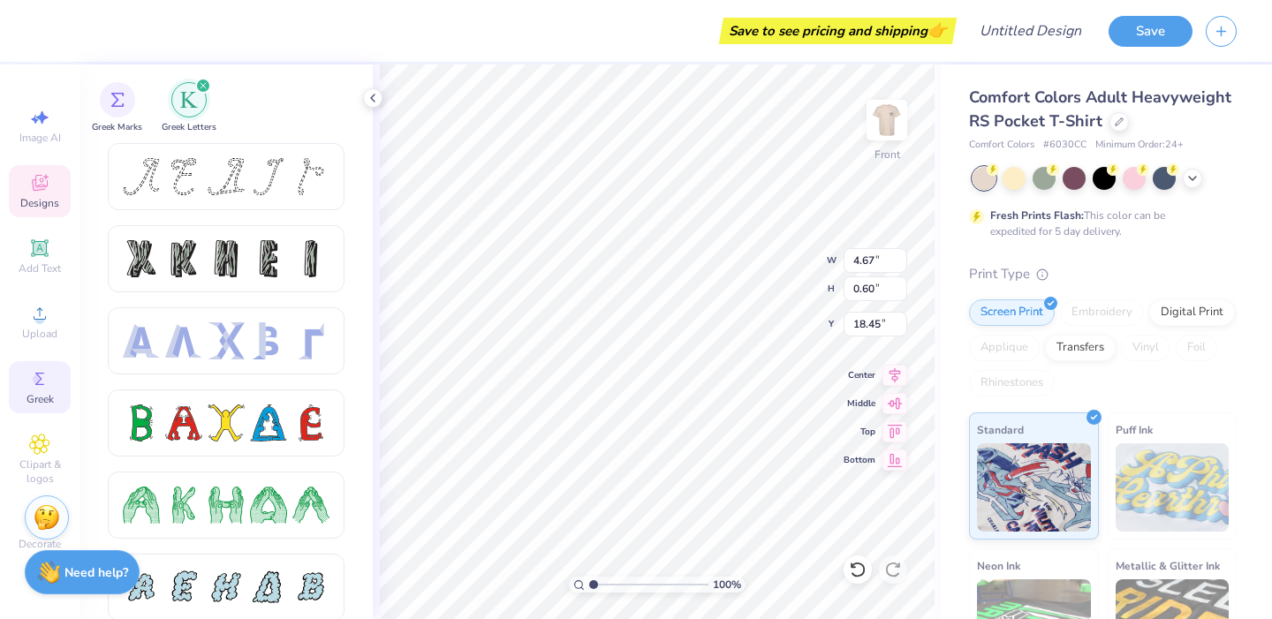
type input "18.45"
type textarea "[MEDICAL_DATA] ★ TKE"
click at [374, 100] on icon at bounding box center [373, 98] width 14 height 14
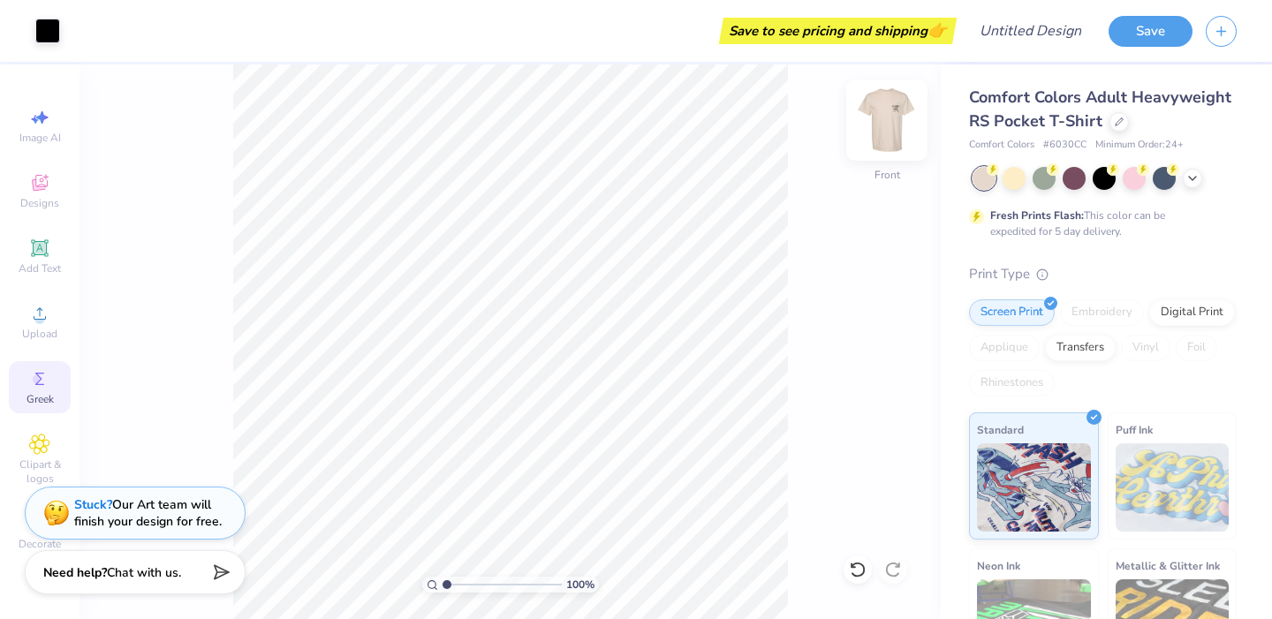
click at [880, 110] on img at bounding box center [886, 120] width 71 height 71
click at [880, 110] on img at bounding box center [886, 119] width 35 height 35
click at [856, 175] on div "100 % Back" at bounding box center [509, 341] width 861 height 555
